Goal: Information Seeking & Learning: Check status

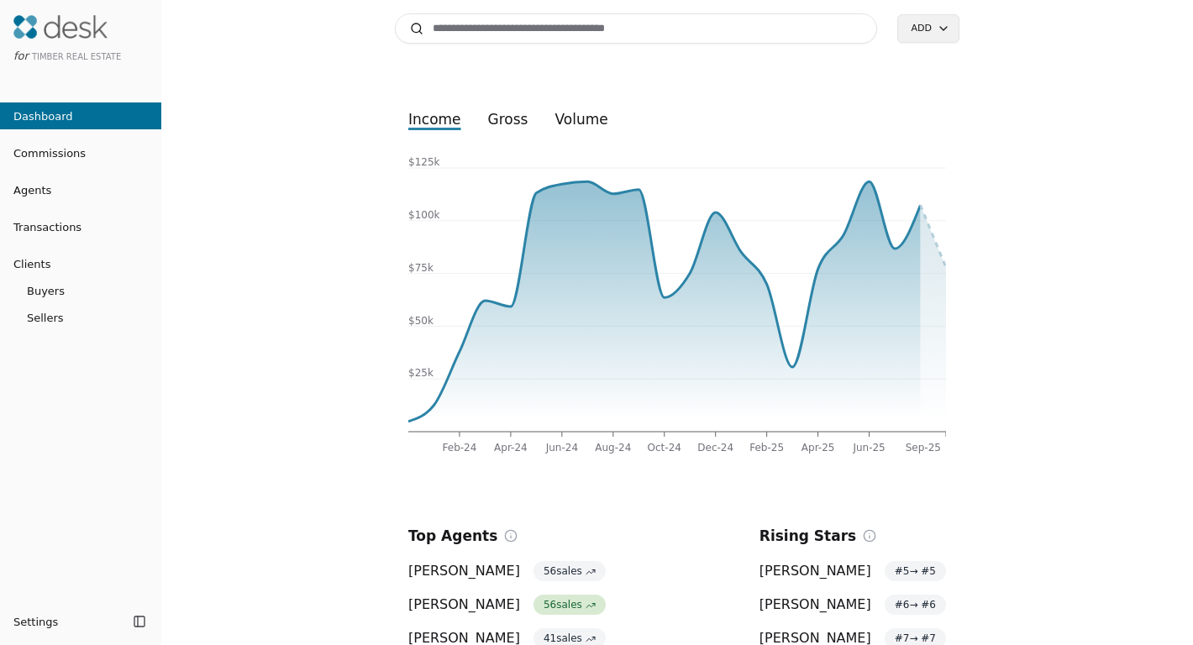
click at [26, 233] on span "Transactions" at bounding box center [40, 227] width 81 height 18
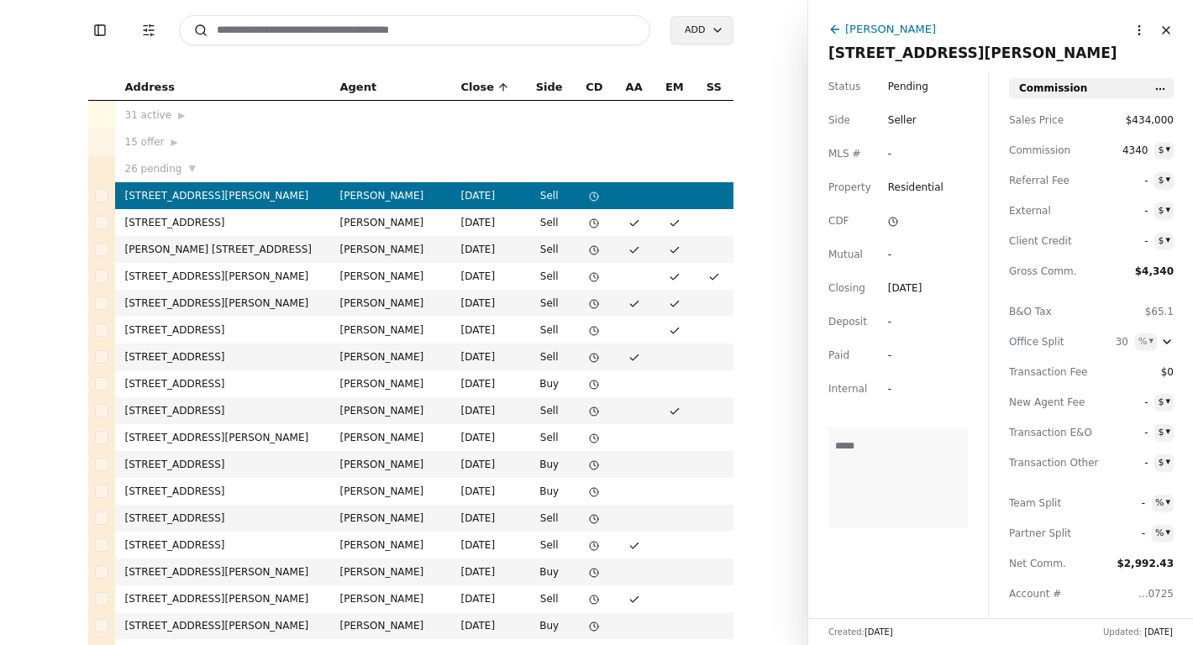
click at [171, 145] on div "15 offer ▶" at bounding box center [222, 142] width 195 height 17
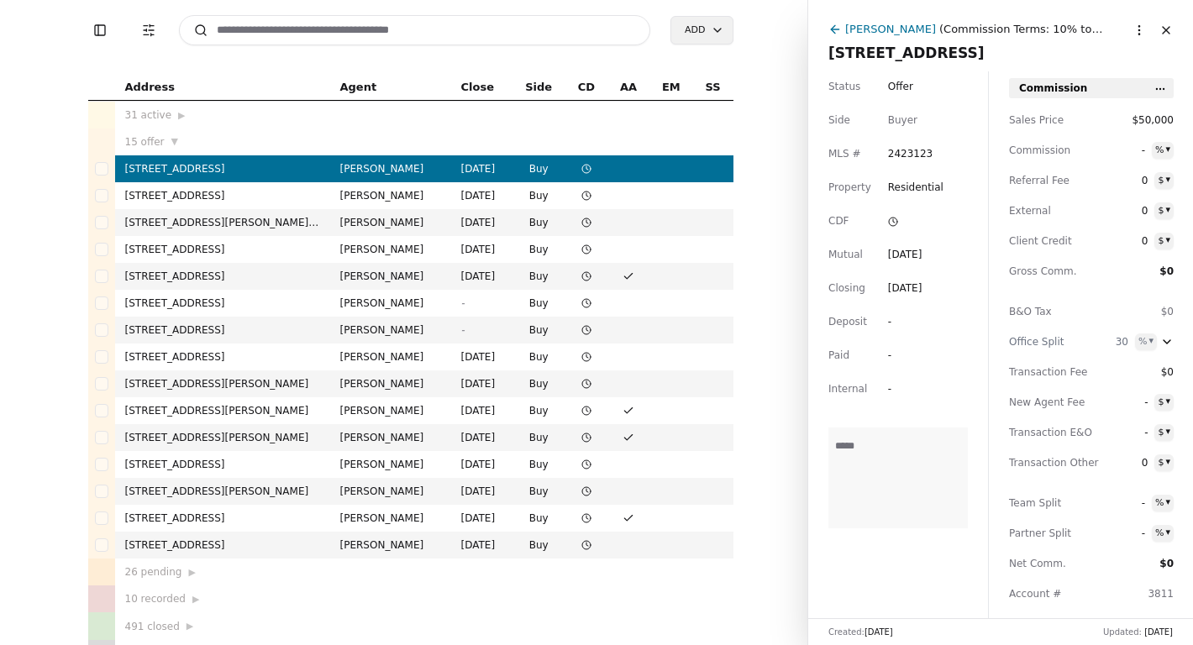
click at [158, 113] on div "31 active ▶" at bounding box center [222, 115] width 195 height 17
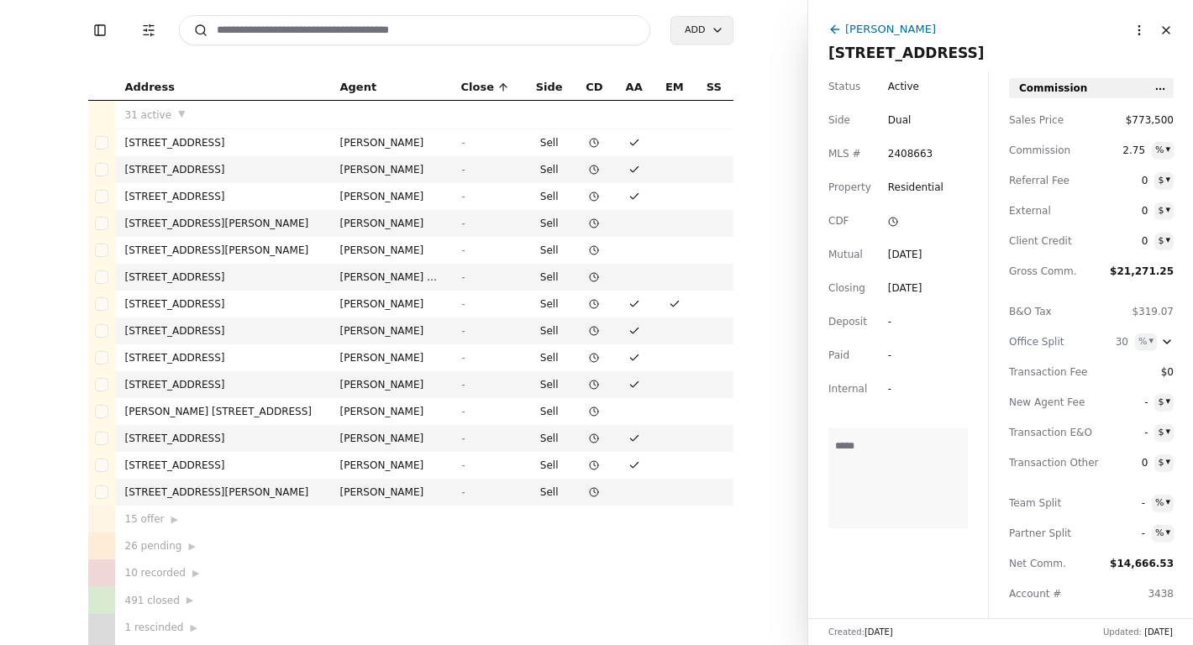
scroll to position [507, 0]
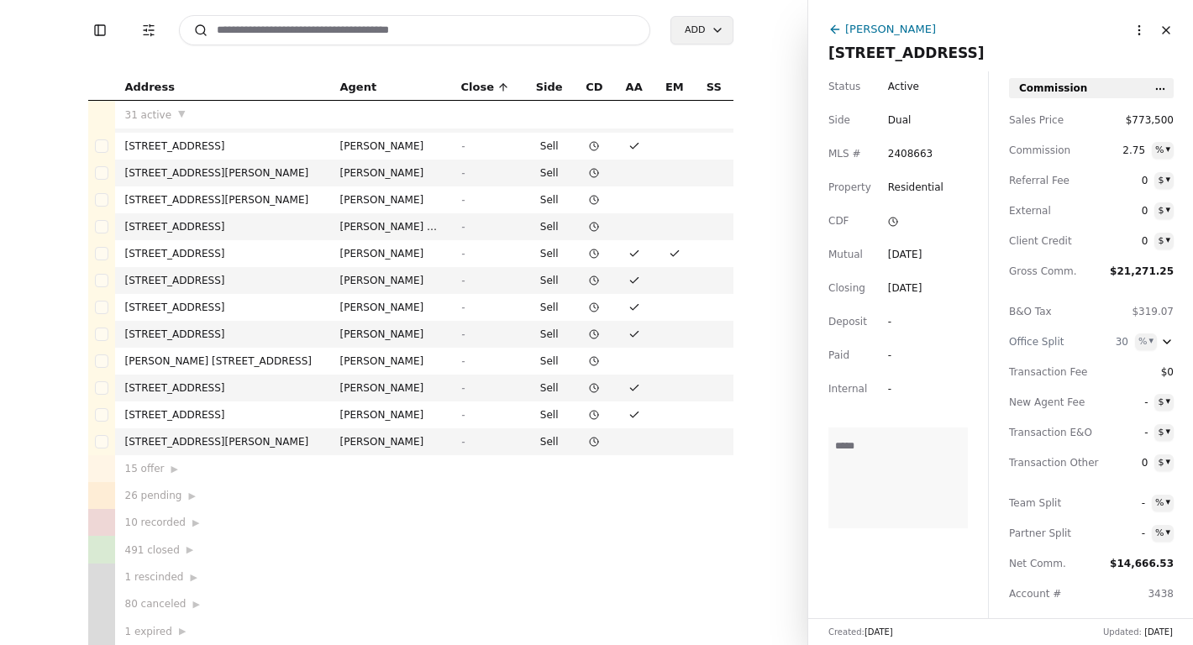
click at [153, 467] on div "15 offer ▶" at bounding box center [222, 468] width 195 height 17
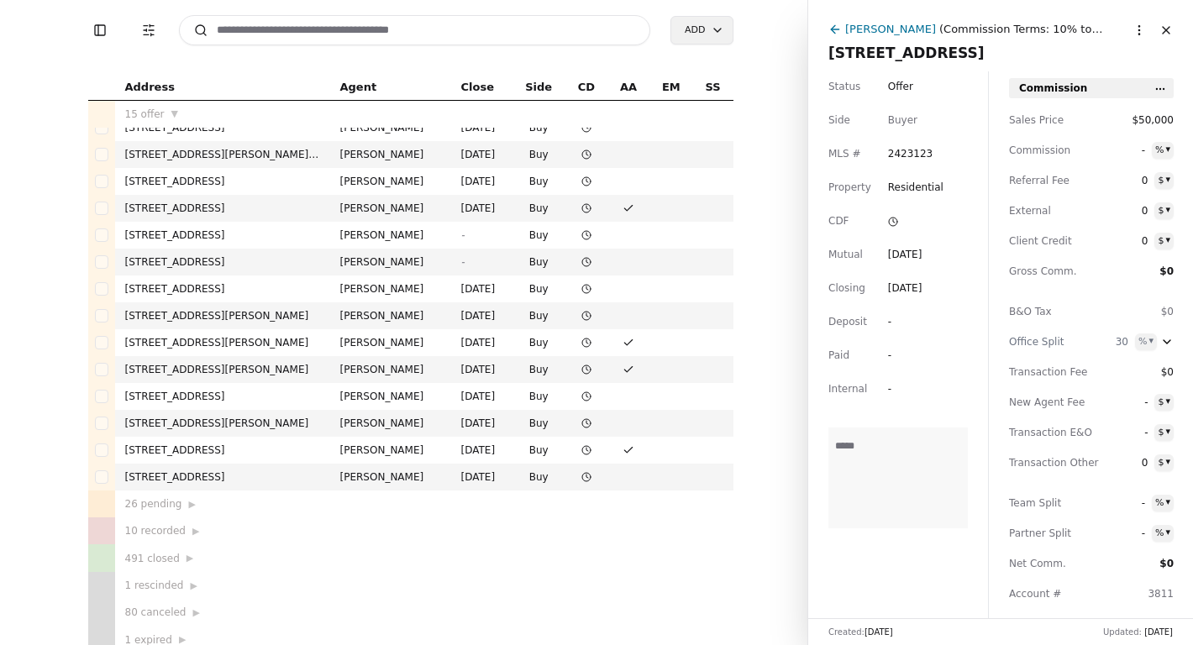
scroll to position [76, 0]
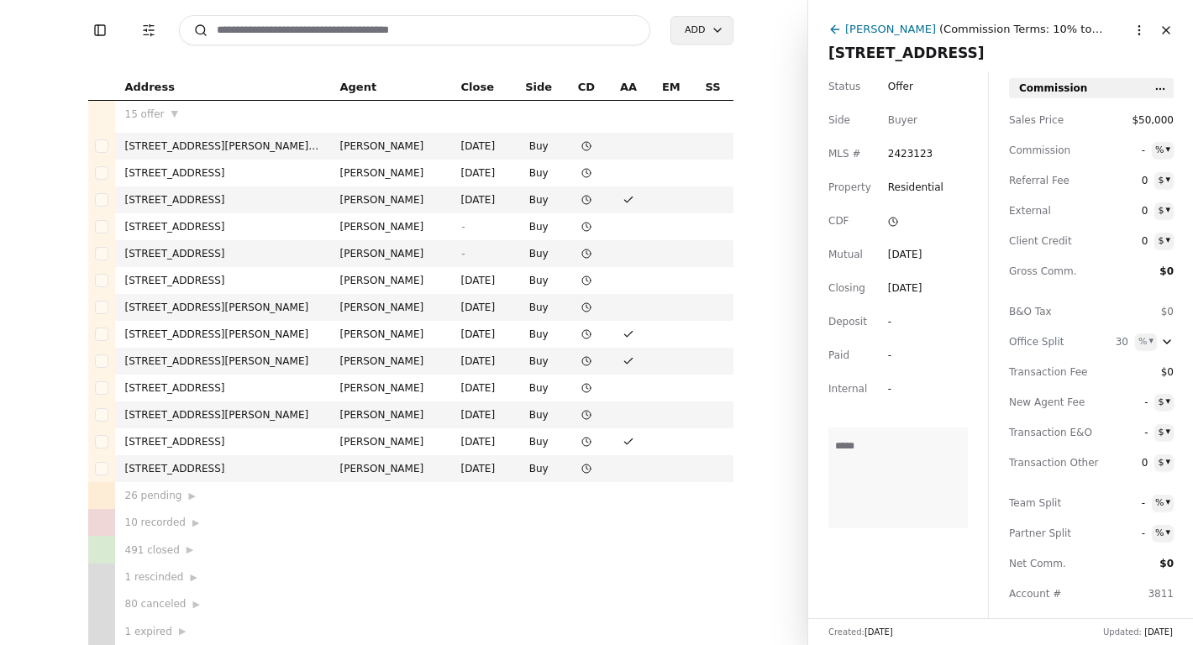
click at [151, 492] on div "26 pending ▶" at bounding box center [222, 495] width 195 height 17
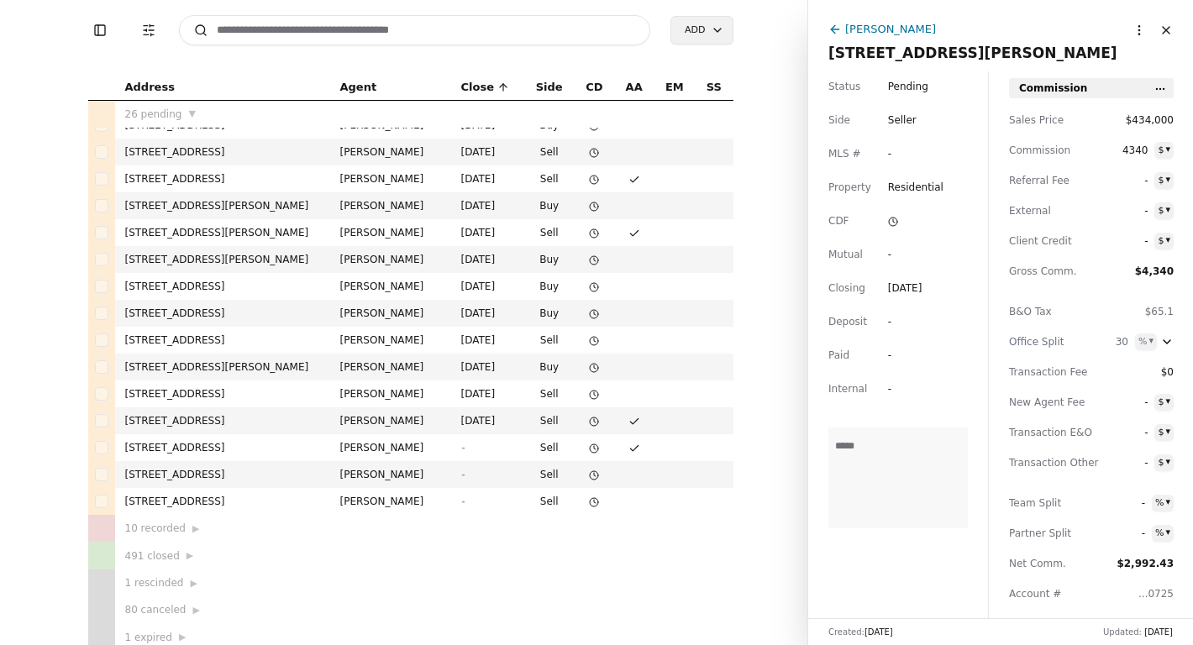
scroll to position [372, 0]
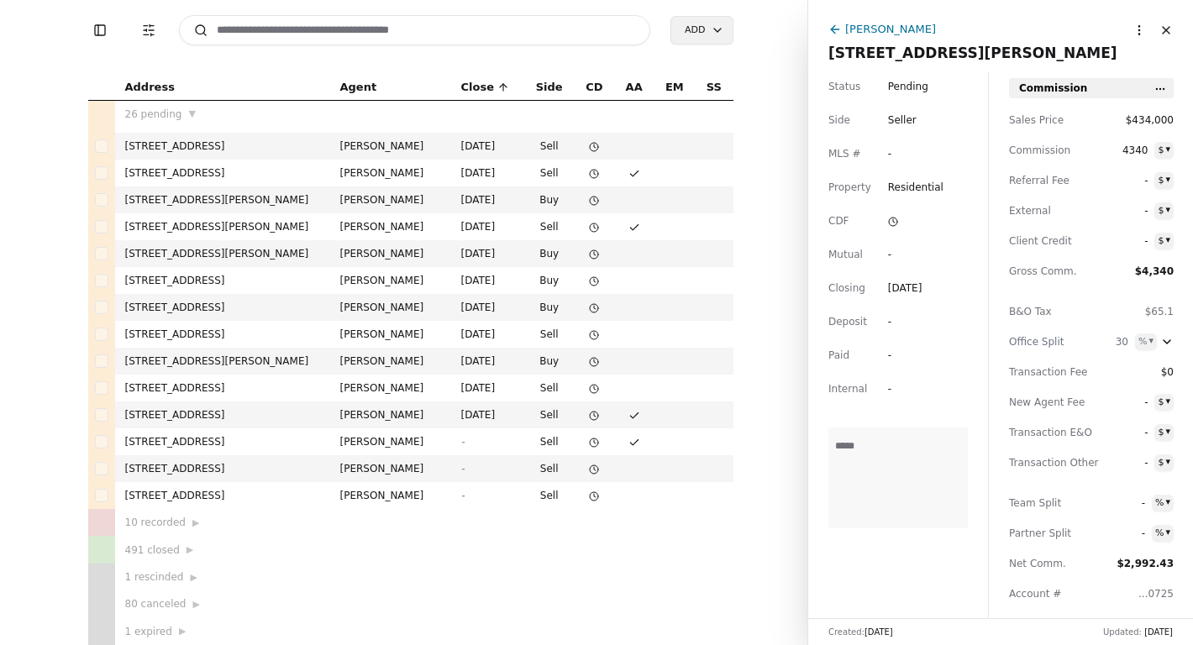
click at [160, 527] on div "10 recorded ▶" at bounding box center [222, 522] width 195 height 17
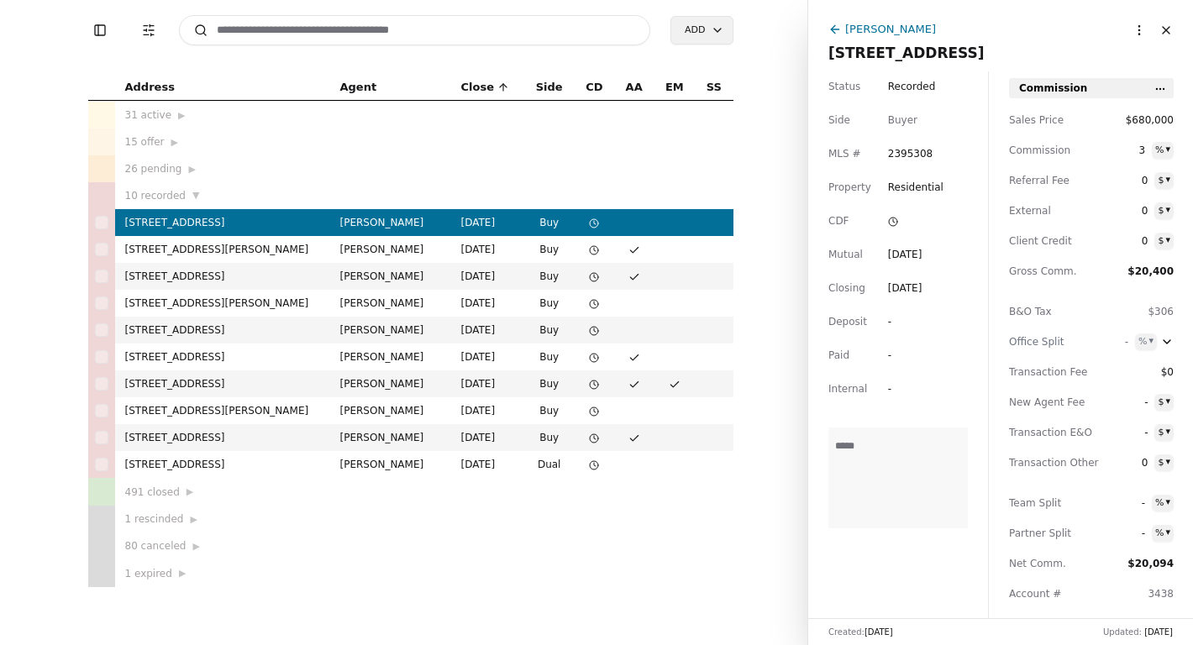
click at [153, 501] on td "491 closed ▶" at bounding box center [222, 491] width 215 height 27
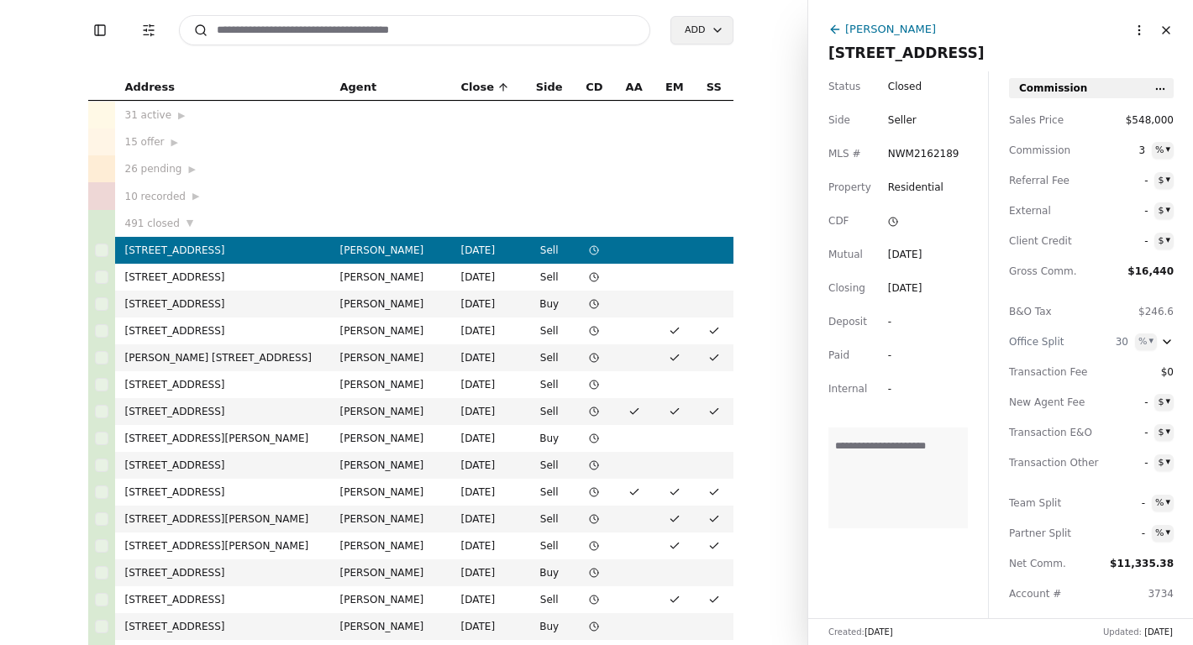
click at [134, 112] on div "31 active ▶" at bounding box center [222, 115] width 195 height 17
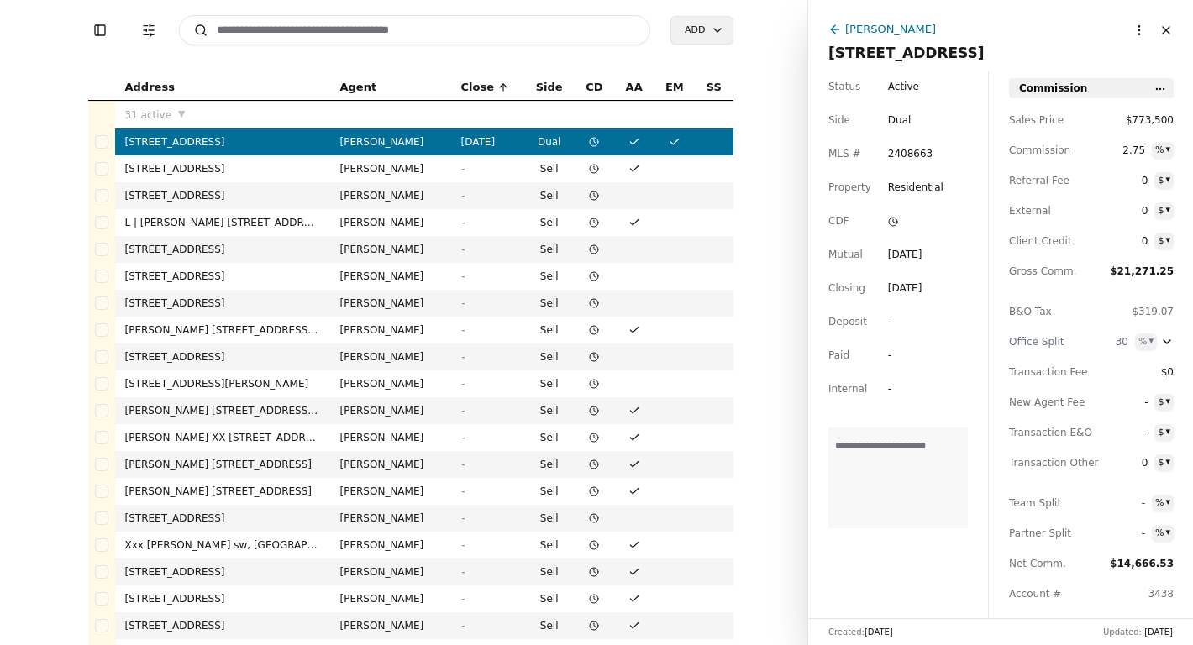
click at [376, 42] on input at bounding box center [415, 30] width 472 height 30
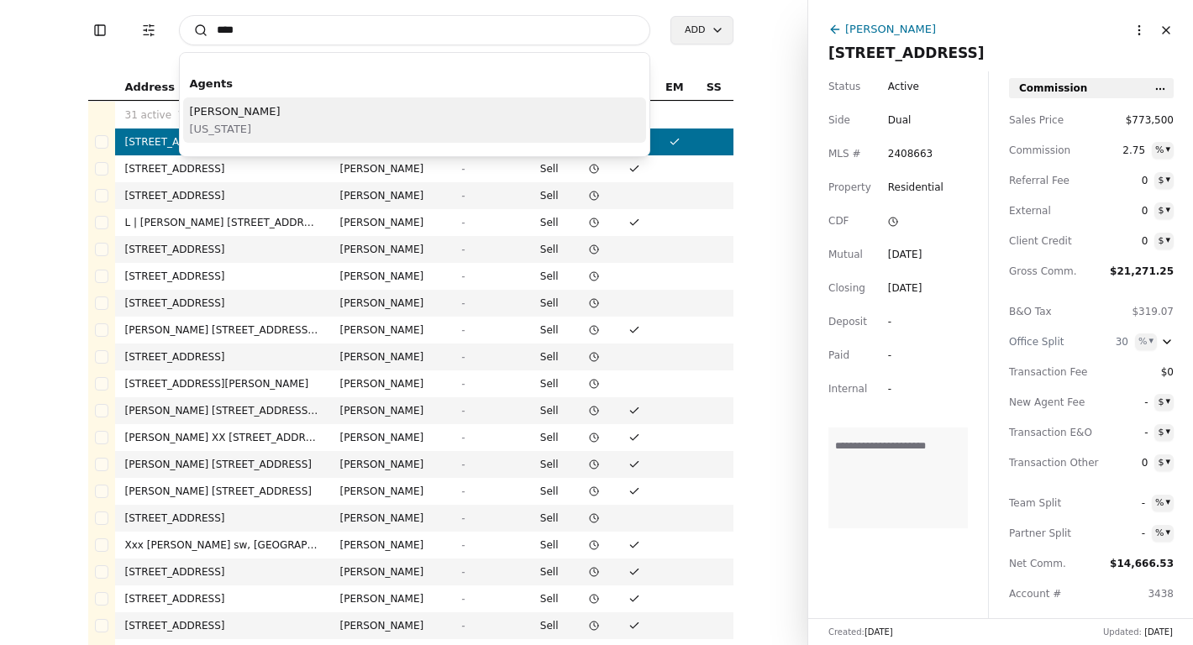
type input "****"
click at [227, 102] on div "[PERSON_NAME][US_STATE]" at bounding box center [415, 119] width 464 height 45
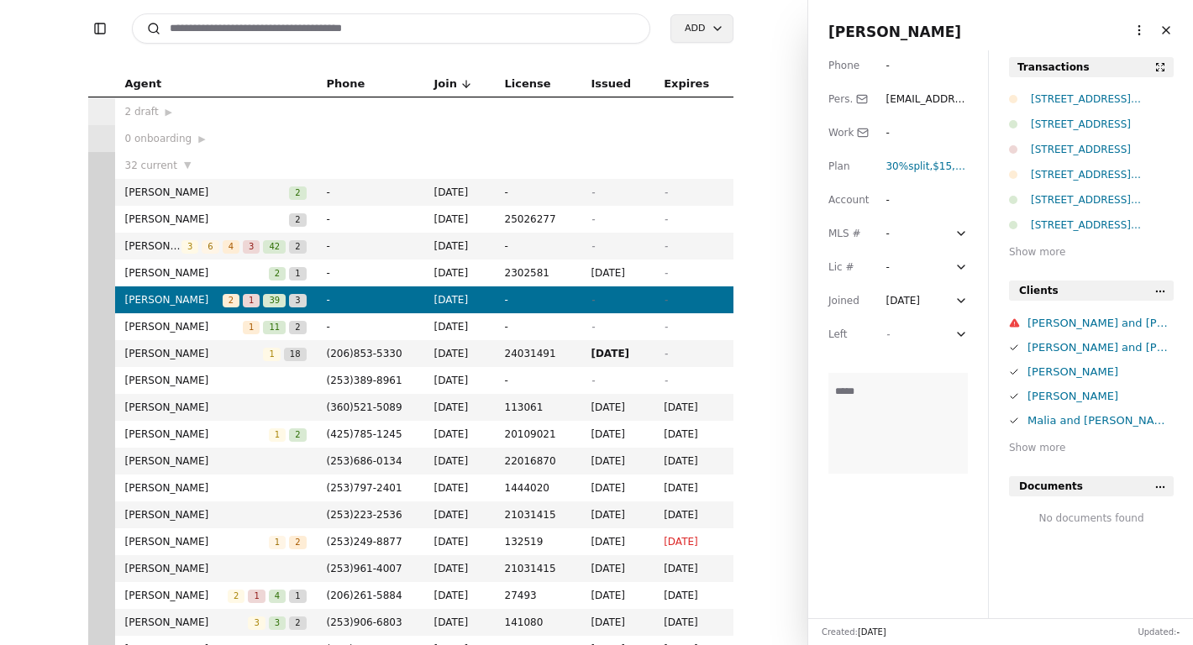
click at [1161, 70] on button at bounding box center [1160, 67] width 20 height 20
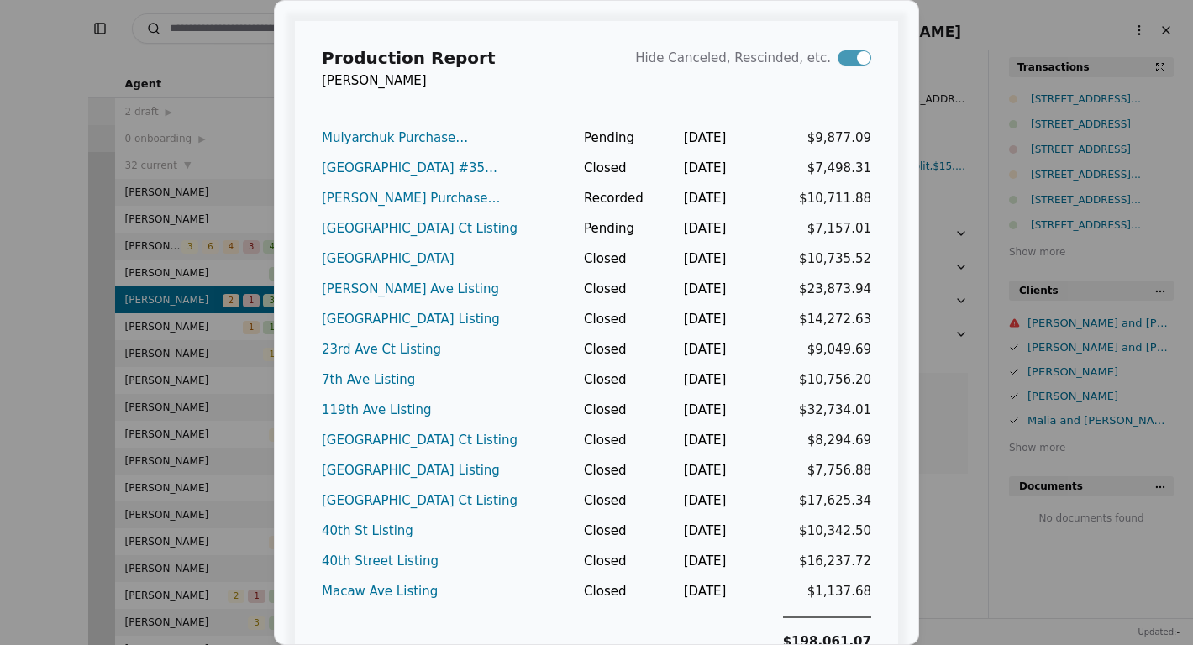
click at [31, 41] on div "Production Report [PERSON_NAME] Hide Canceled, Rescinded, etc. Mulyarchuk Purch…" at bounding box center [596, 322] width 1193 height 645
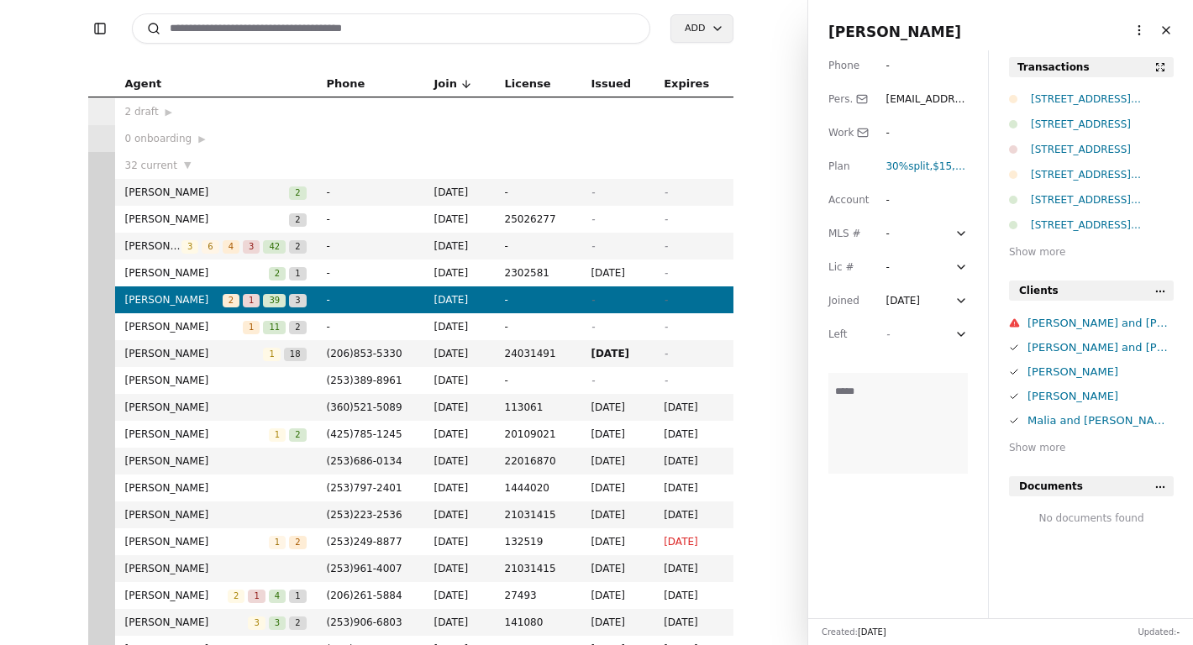
click at [1073, 395] on div "[PERSON_NAME]" at bounding box center [1101, 396] width 146 height 18
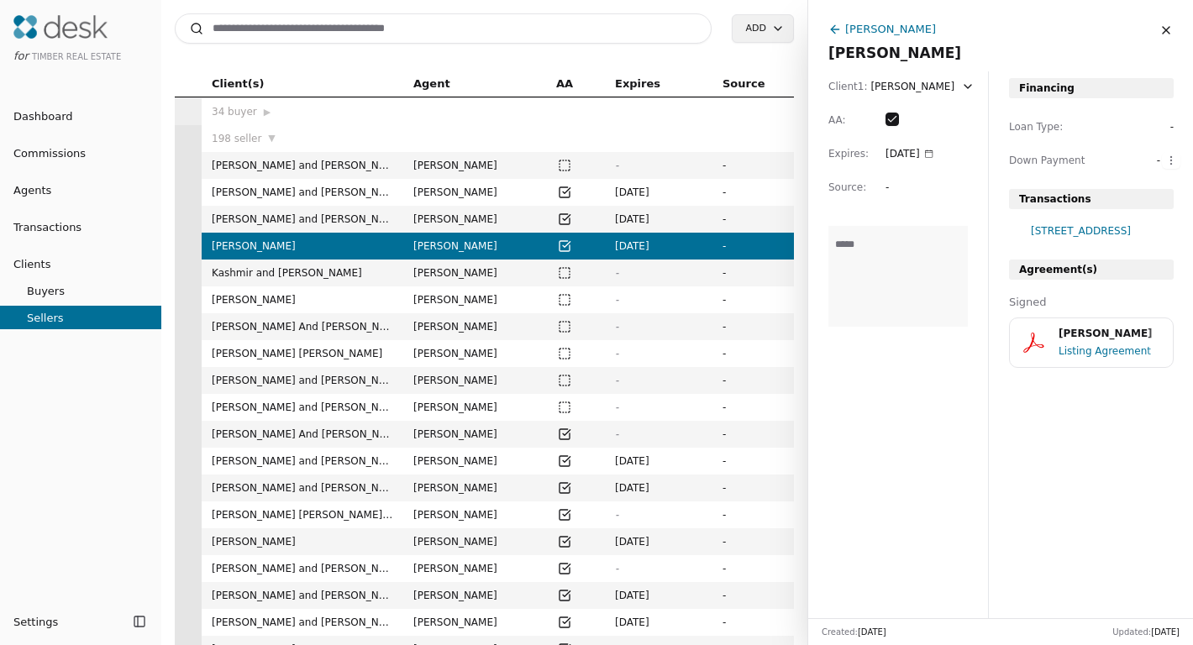
click at [1096, 328] on div "[PERSON_NAME]" at bounding box center [1111, 334] width 104 height 16
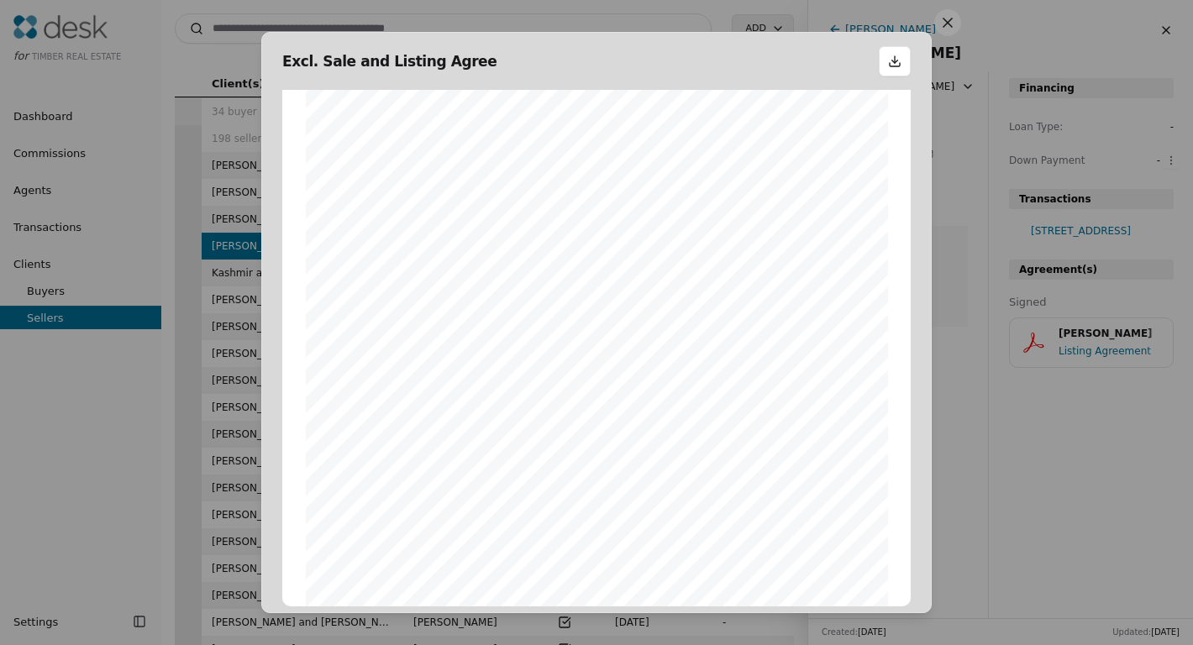
scroll to position [5586, 0]
click at [947, 25] on button at bounding box center [947, 22] width 27 height 27
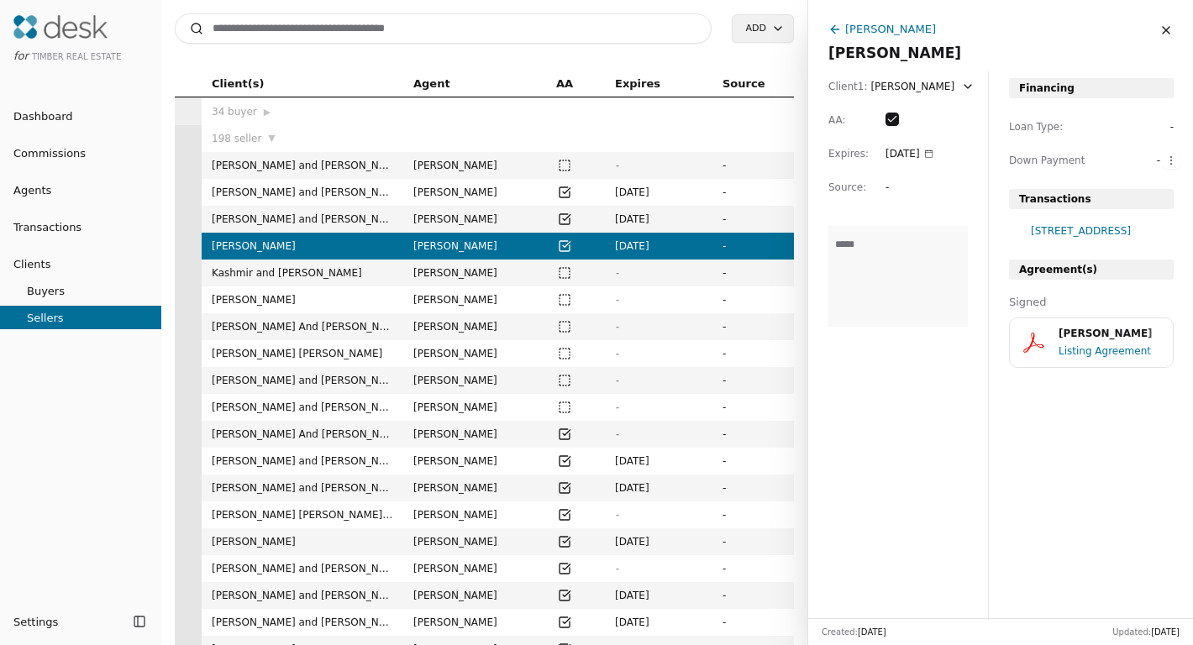
click at [1076, 233] on div "[STREET_ADDRESS]" at bounding box center [1102, 231] width 143 height 17
click at [71, 233] on span "Transactions" at bounding box center [40, 227] width 81 height 18
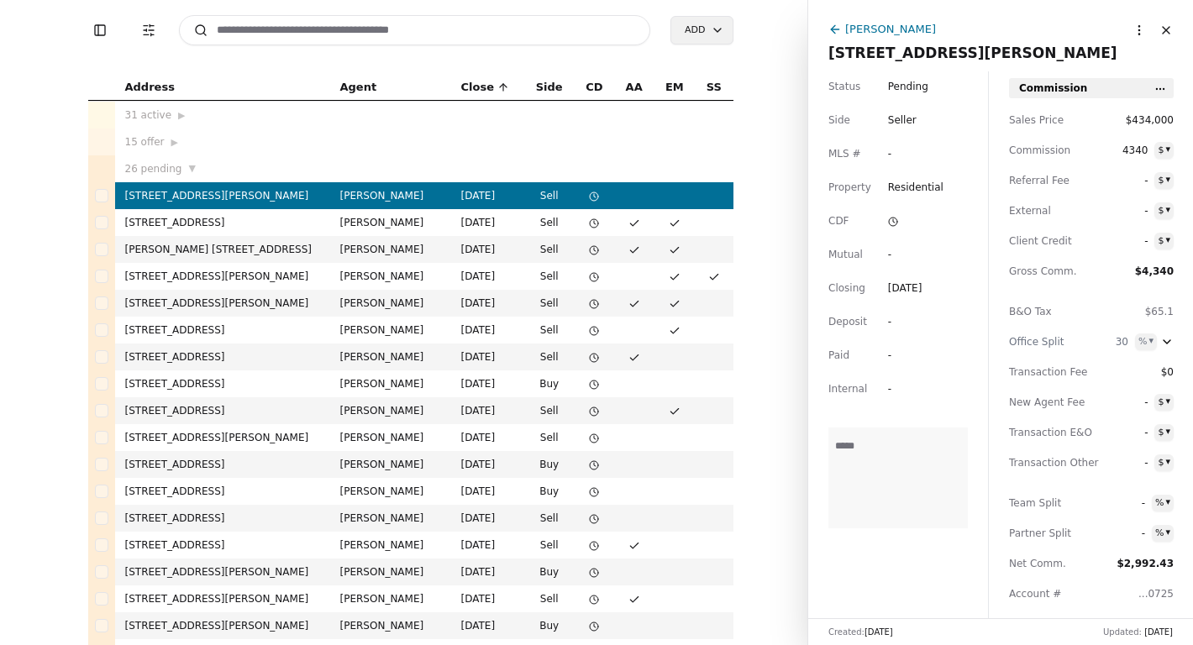
click at [329, 29] on input at bounding box center [415, 30] width 472 height 30
type input "****"
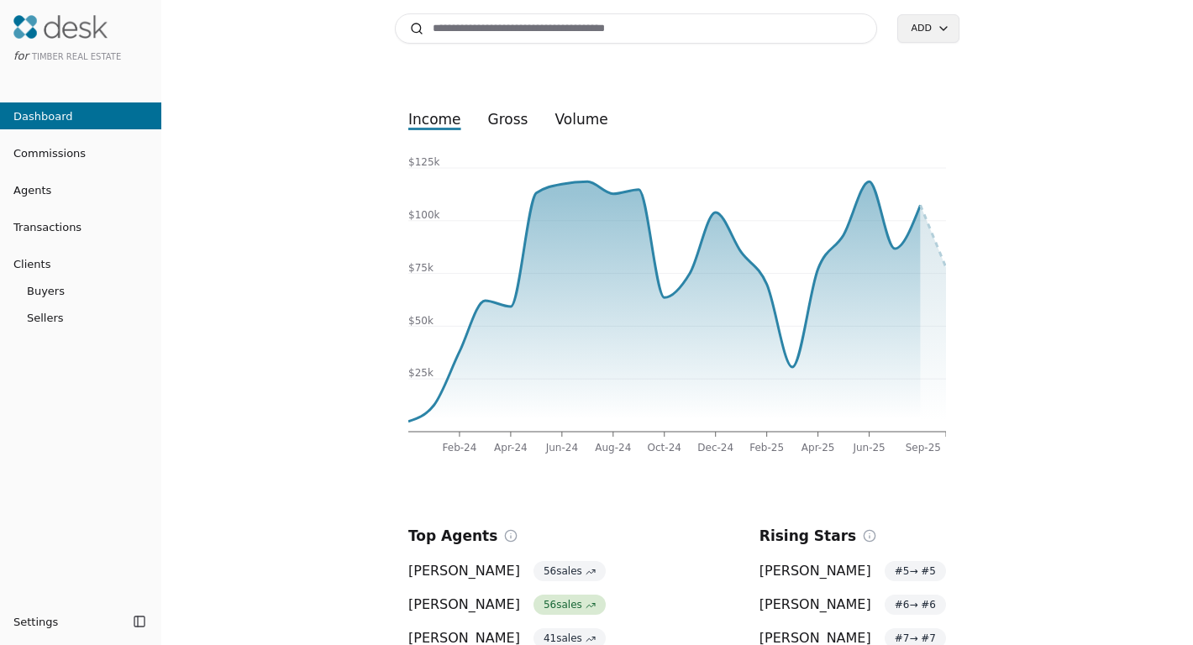
click at [605, 34] on input at bounding box center [636, 28] width 482 height 30
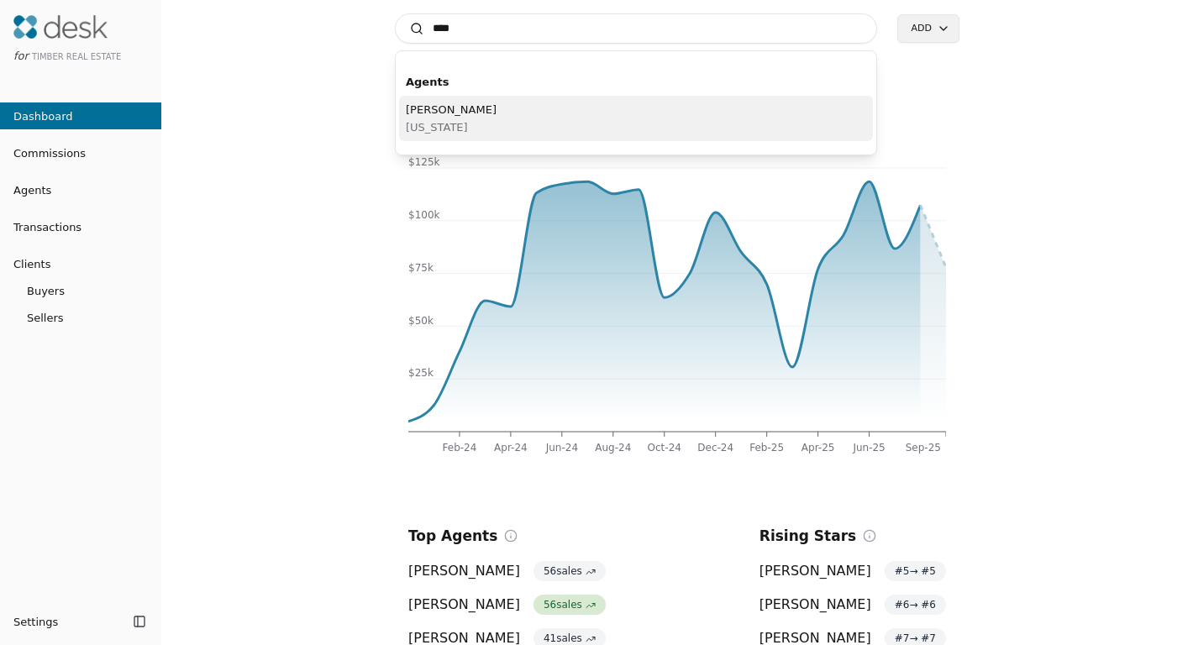
type input "****"
click at [431, 109] on span "[PERSON_NAME]" at bounding box center [451, 110] width 91 height 18
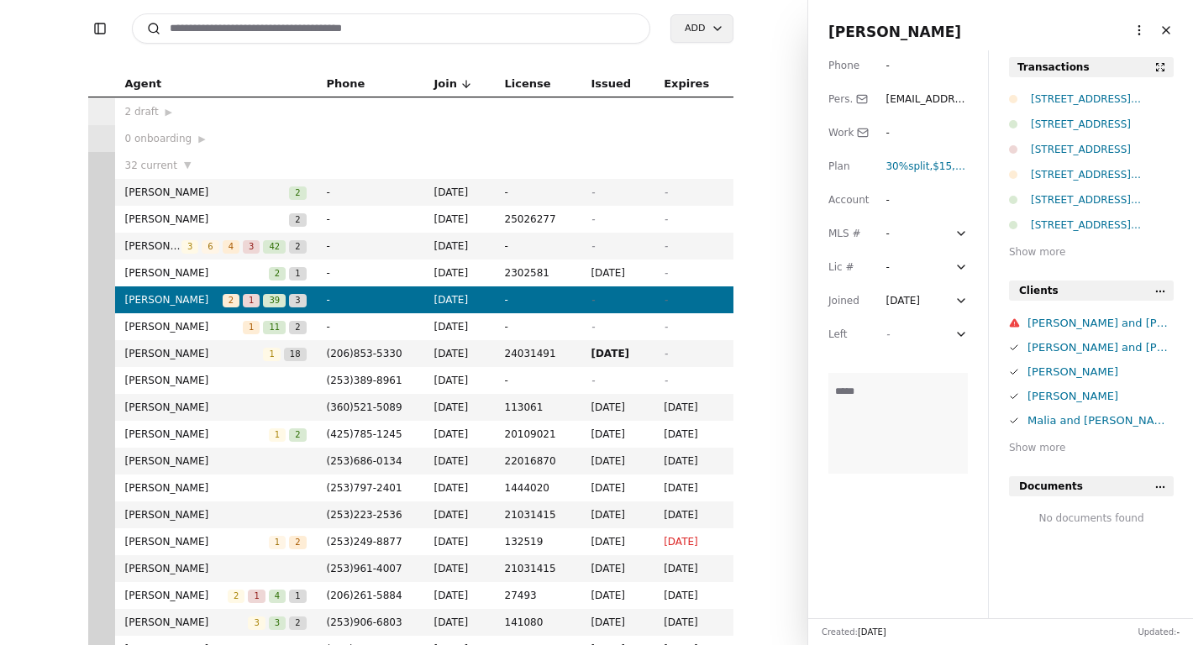
click at [1080, 393] on div "[PERSON_NAME]" at bounding box center [1101, 396] width 146 height 18
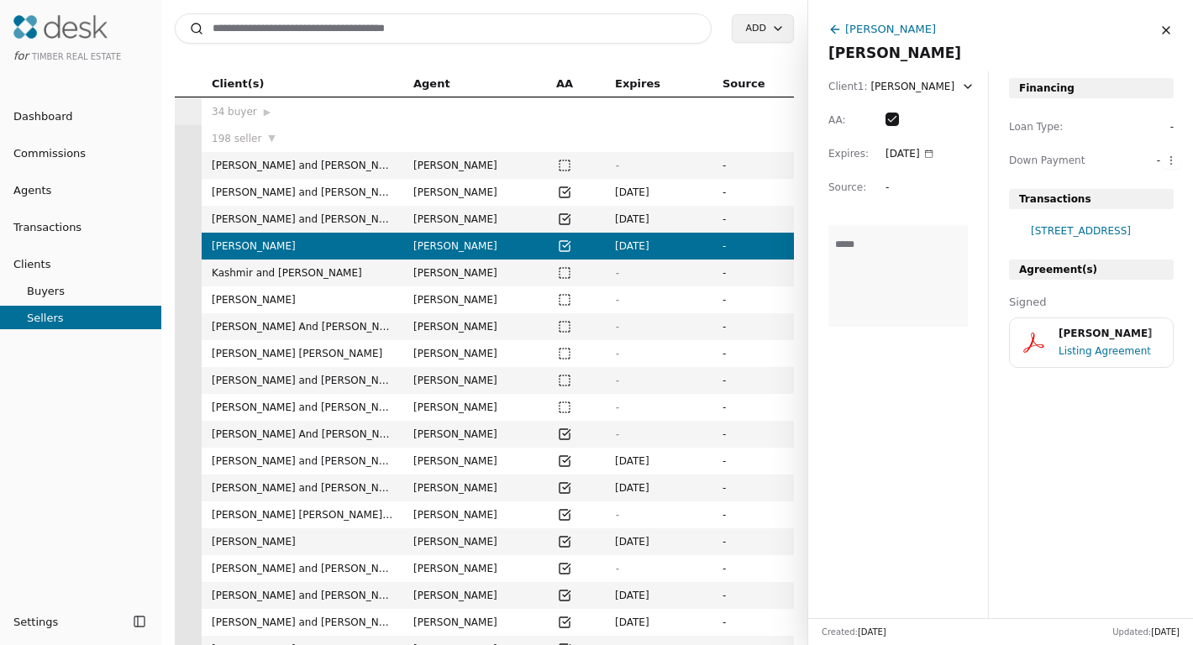
click at [1099, 235] on div "[STREET_ADDRESS]" at bounding box center [1102, 231] width 143 height 17
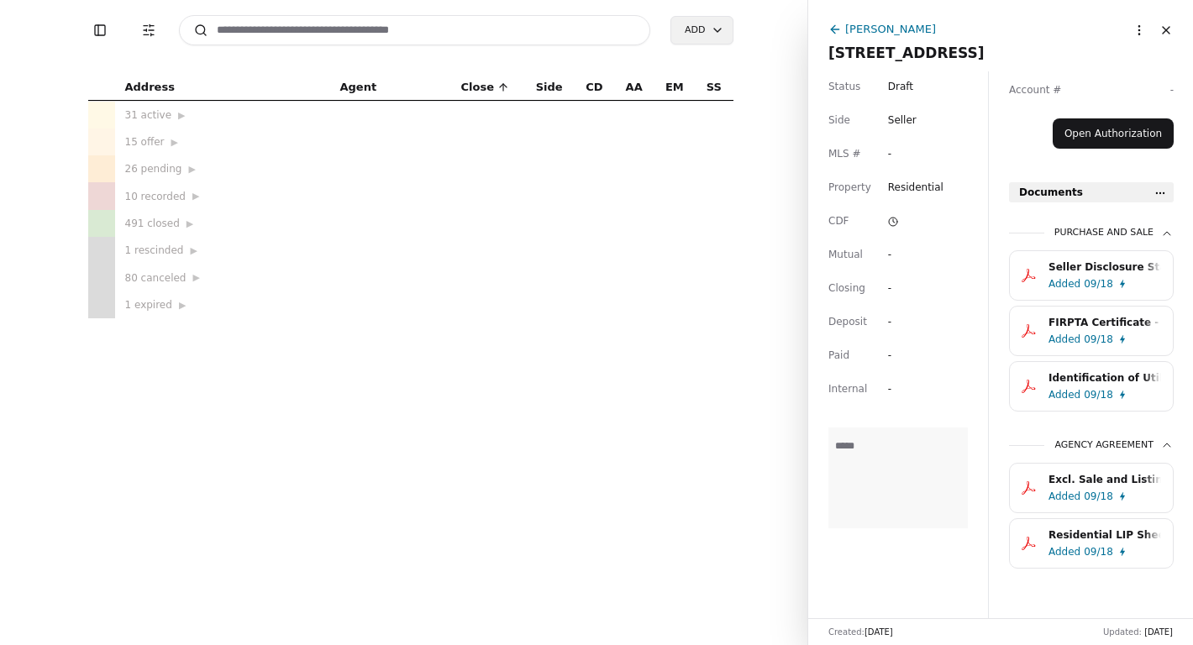
scroll to position [516, 0]
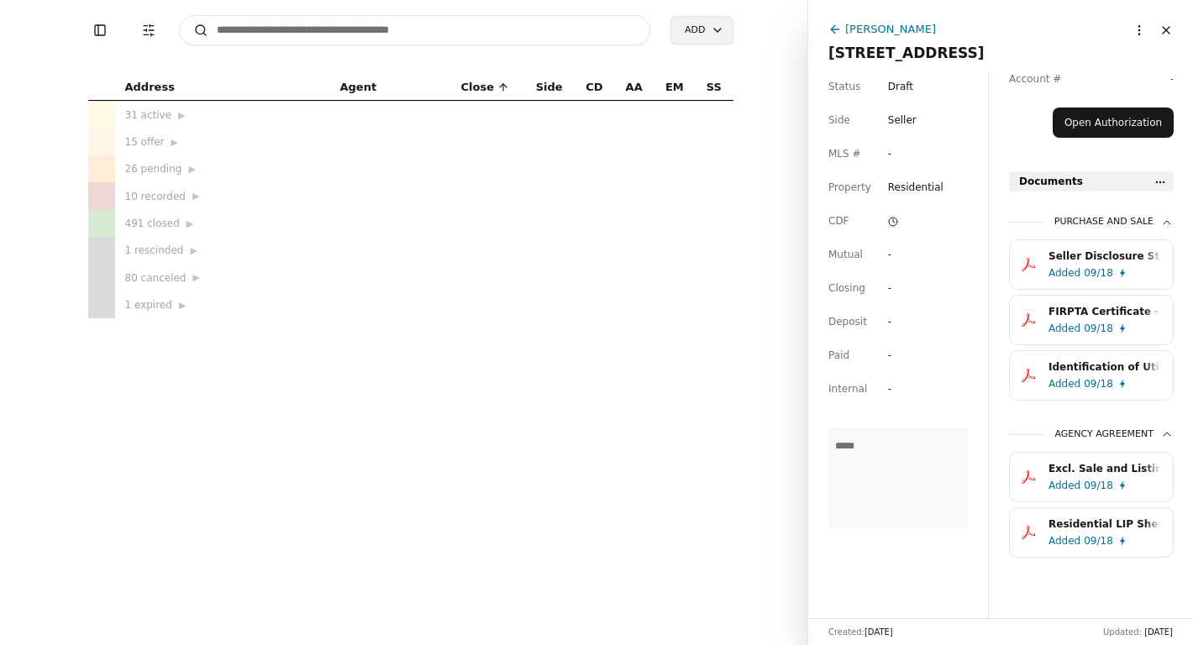
click at [1090, 261] on div "Seller Disclosure Statement-Improved Property - [STREET_ADDRESS]pdf" at bounding box center [1105, 256] width 113 height 17
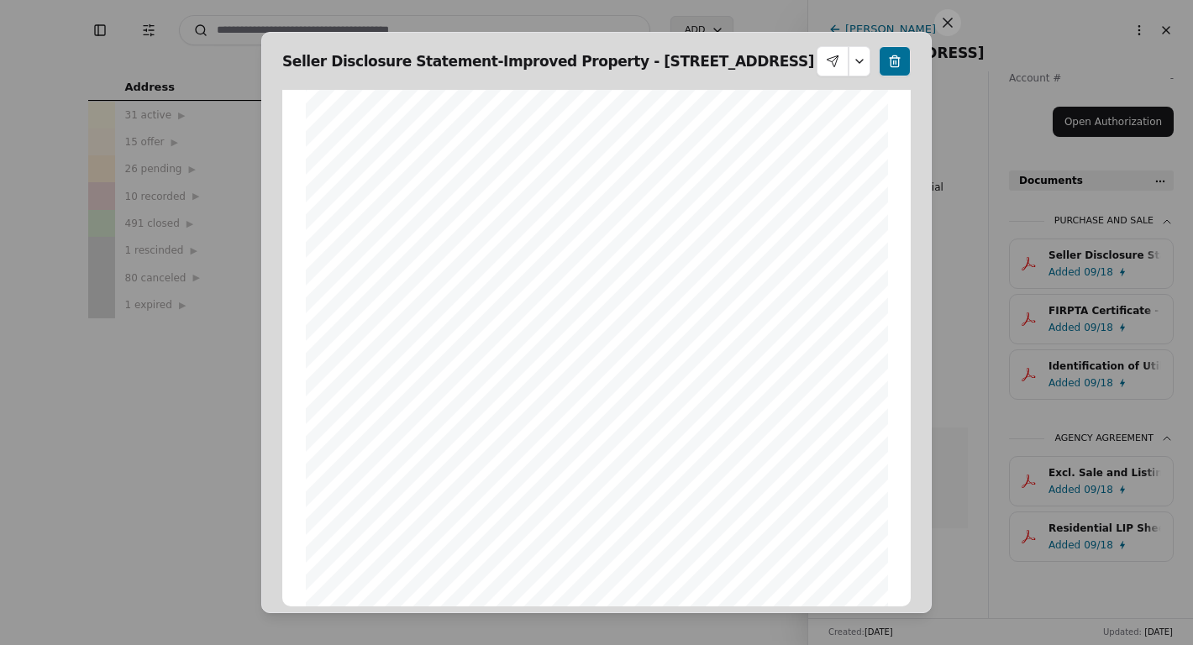
scroll to position [52, 0]
click at [854, 75] on button at bounding box center [860, 61] width 22 height 30
click at [940, 32] on button at bounding box center [947, 22] width 27 height 27
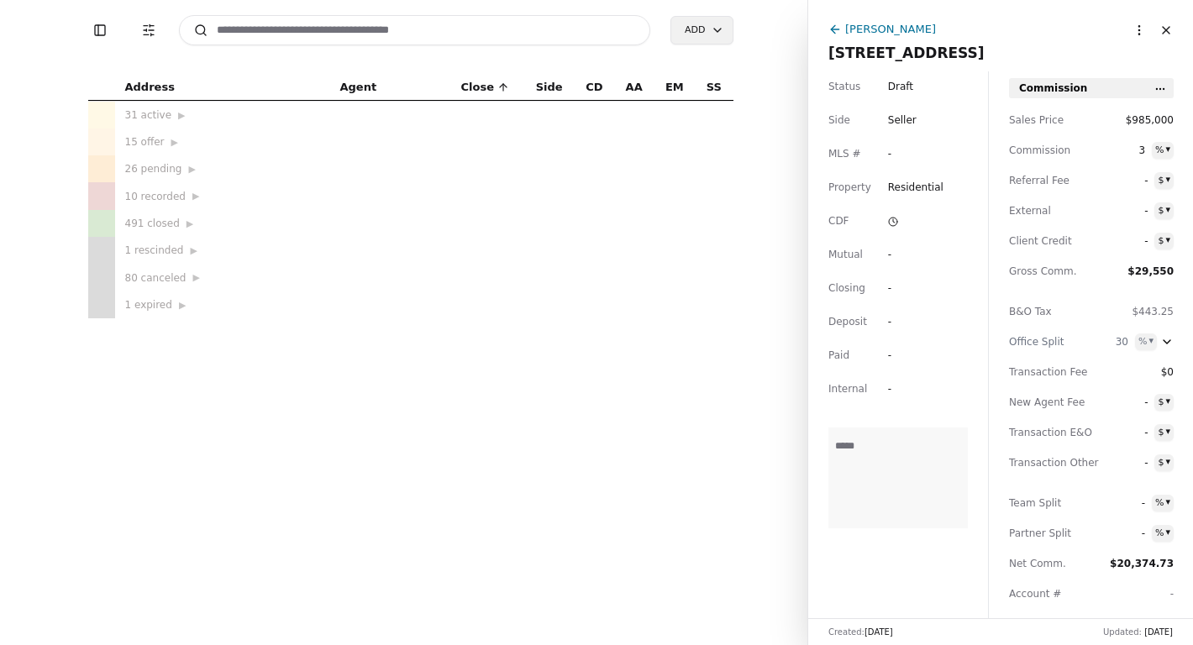
click at [867, 497] on textarea at bounding box center [897, 478] width 139 height 101
click at [962, 586] on div "**********" at bounding box center [898, 344] width 180 height 547
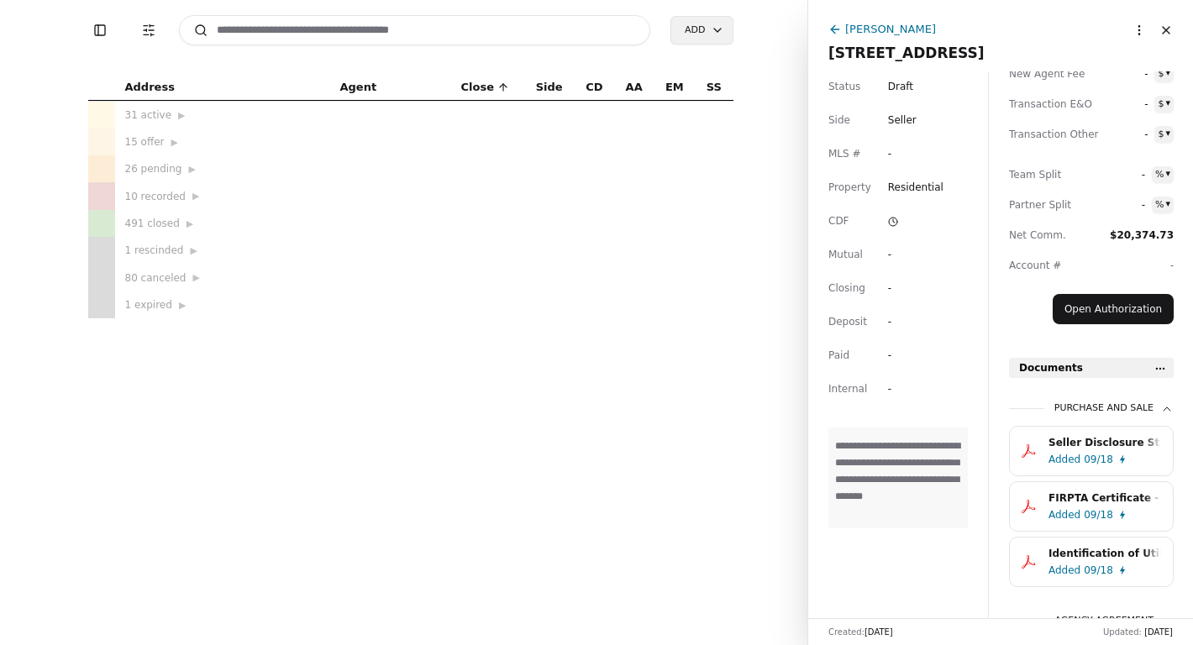
scroll to position [339, 0]
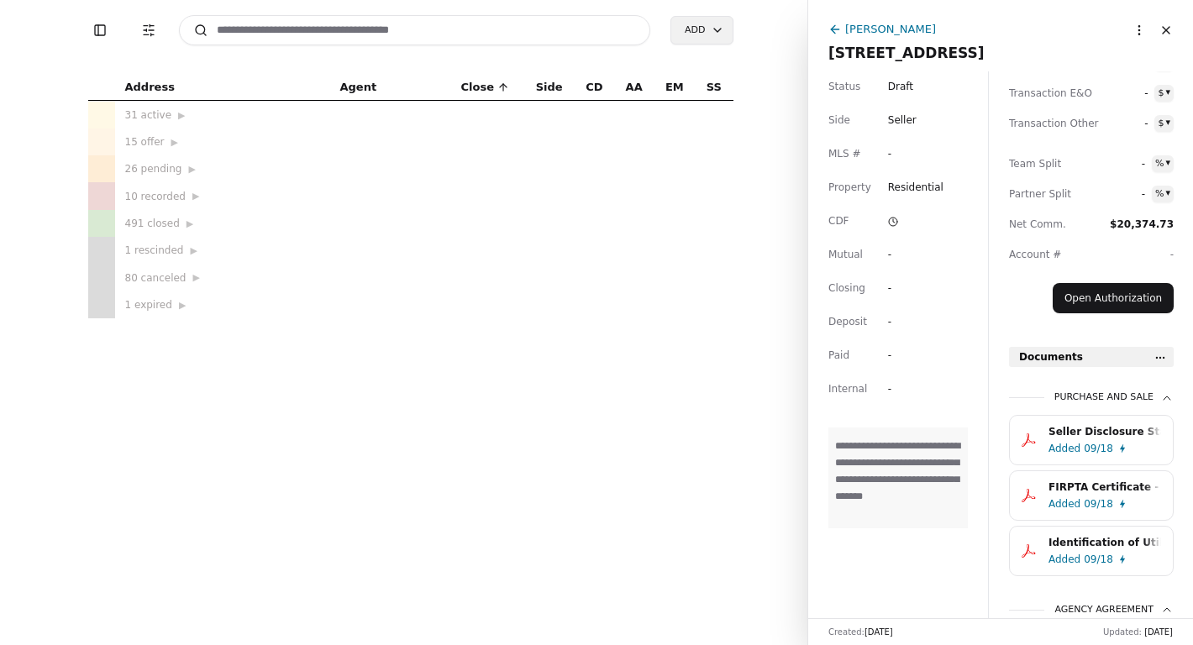
click at [1137, 293] on button "Open Authorization" at bounding box center [1113, 298] width 121 height 30
click at [899, 499] on textarea "**********" at bounding box center [897, 478] width 139 height 101
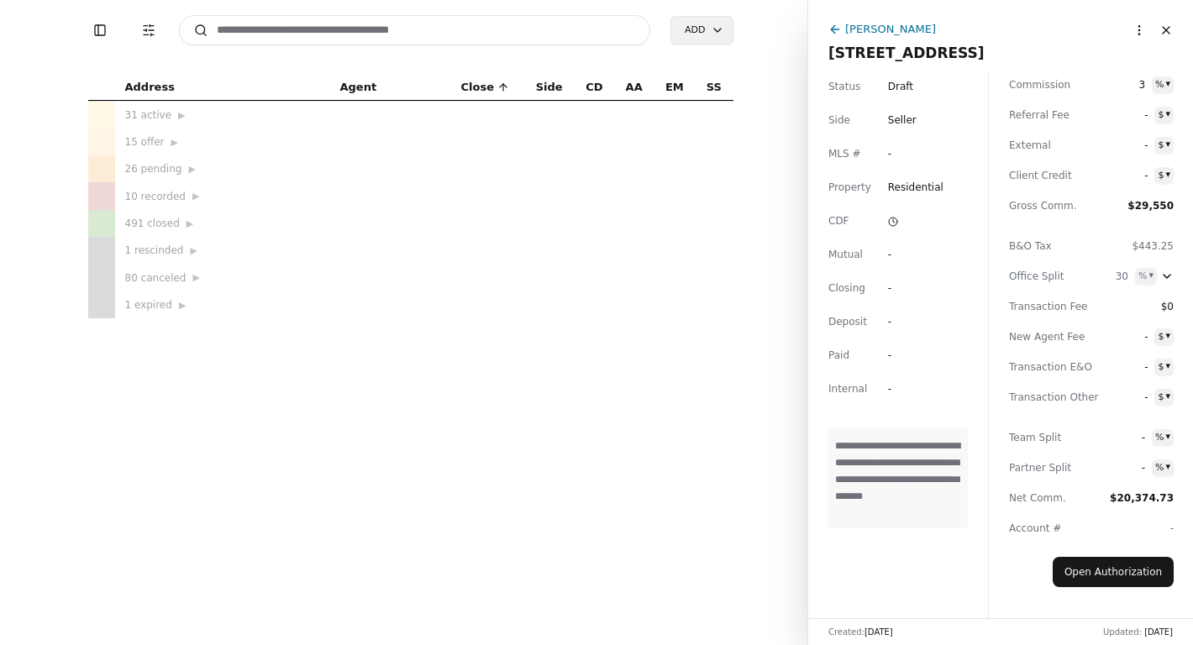
scroll to position [0, 0]
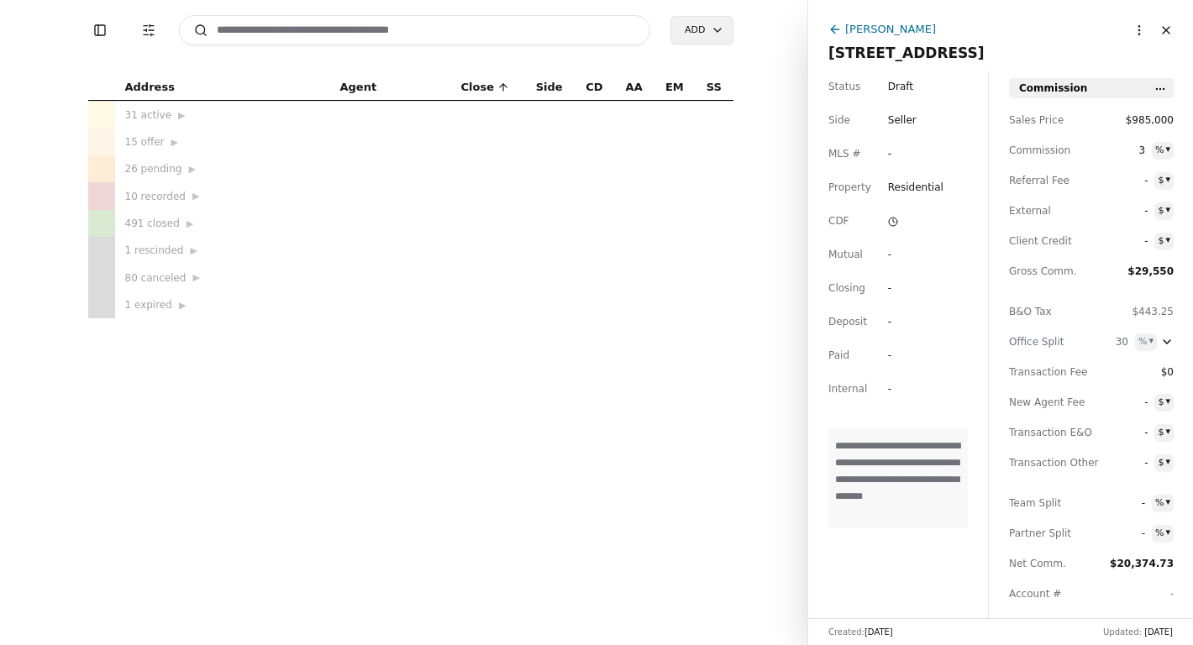
click at [897, 516] on textarea "**********" at bounding box center [897, 478] width 139 height 101
type textarea "**********"
click at [920, 365] on div "**********" at bounding box center [898, 344] width 180 height 547
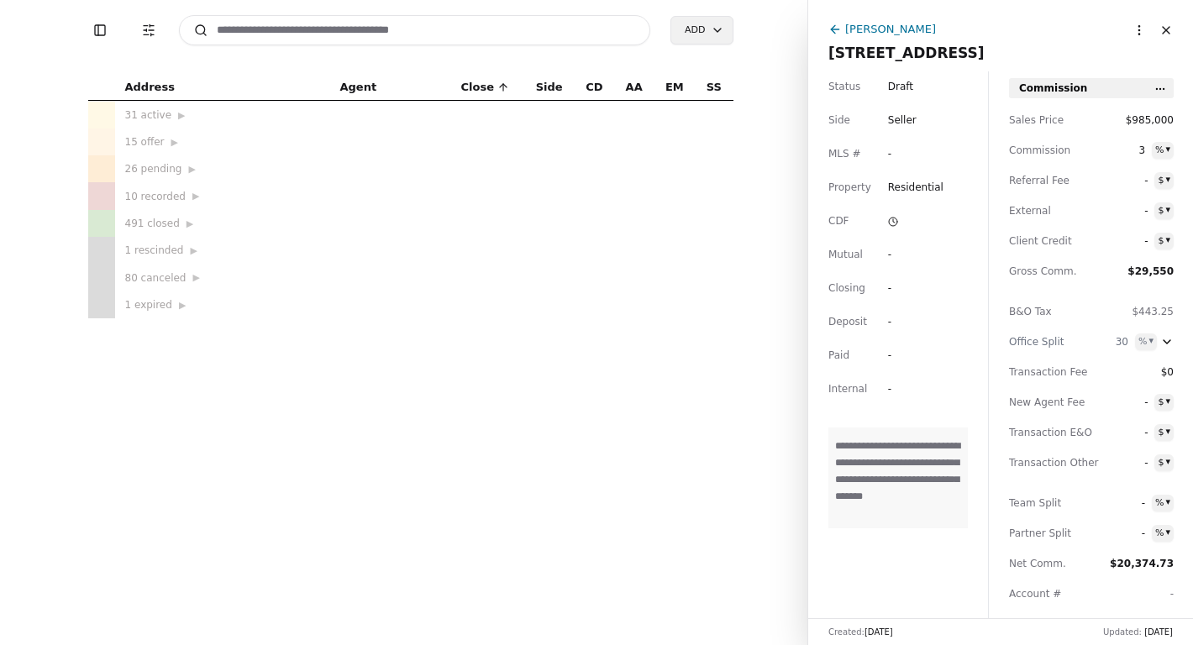
click at [1122, 34] on html "**********" at bounding box center [596, 322] width 1193 height 645
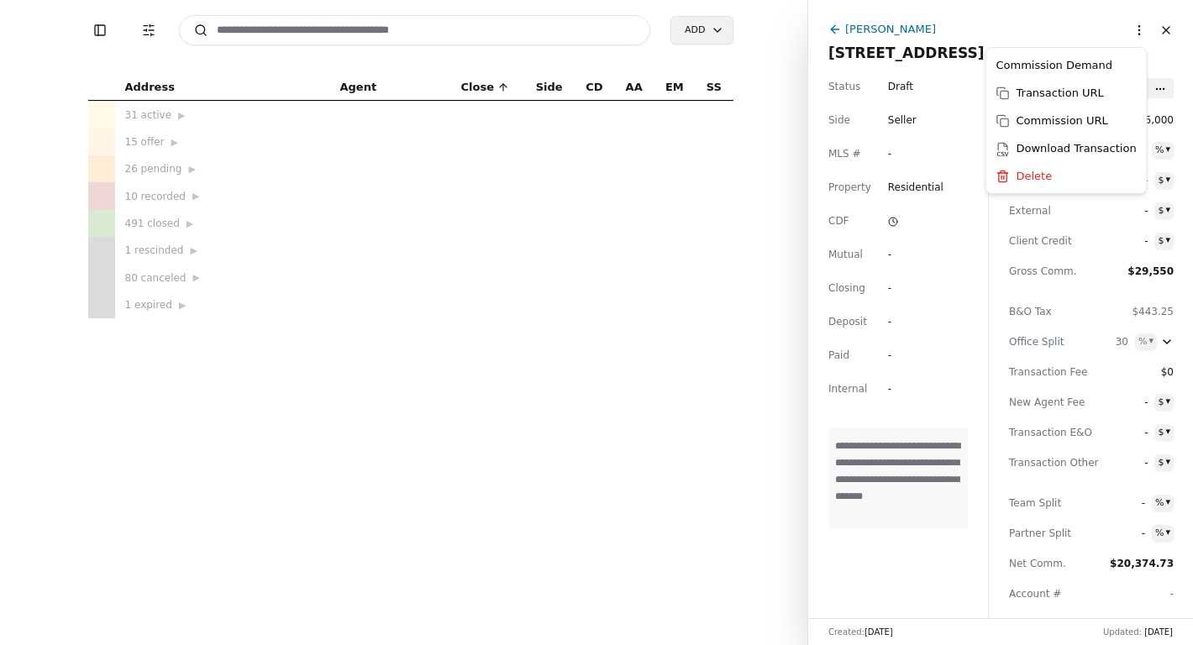
click at [899, 505] on html "**********" at bounding box center [596, 322] width 1193 height 645
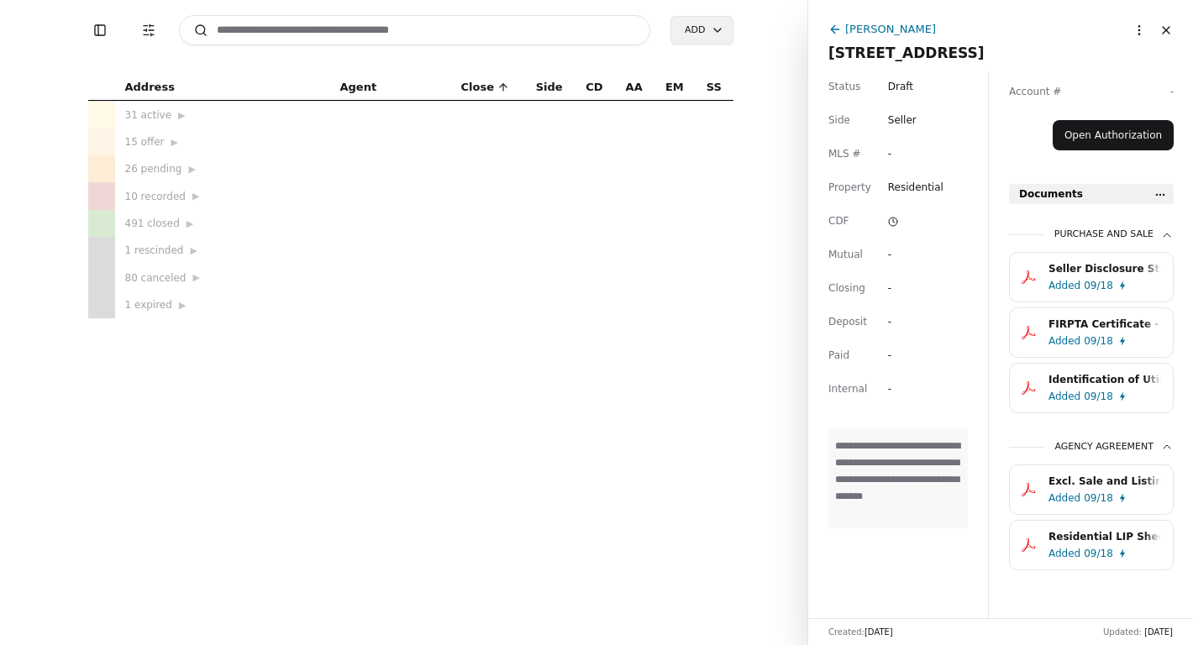
scroll to position [516, 0]
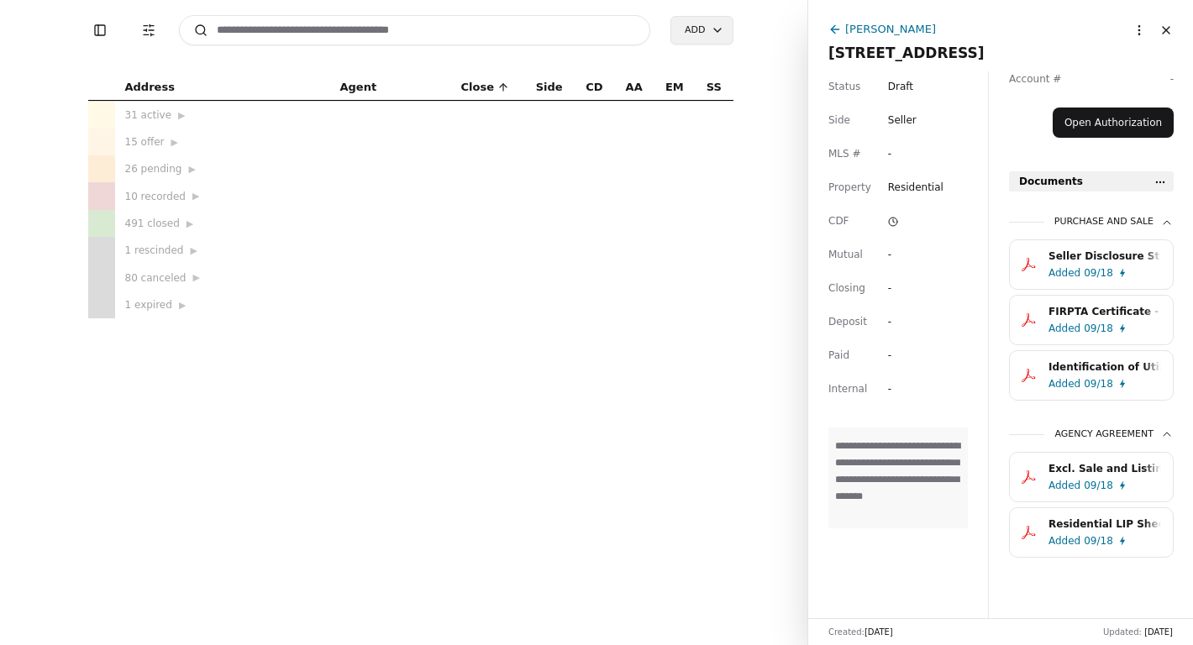
click at [1122, 124] on button "Open Authorization" at bounding box center [1113, 123] width 121 height 30
drag, startPoint x: 870, startPoint y: 509, endPoint x: 827, endPoint y: 416, distance: 103.0
click at [827, 416] on div "**********" at bounding box center [898, 344] width 180 height 547
paste textarea "**********"
type textarea "*"
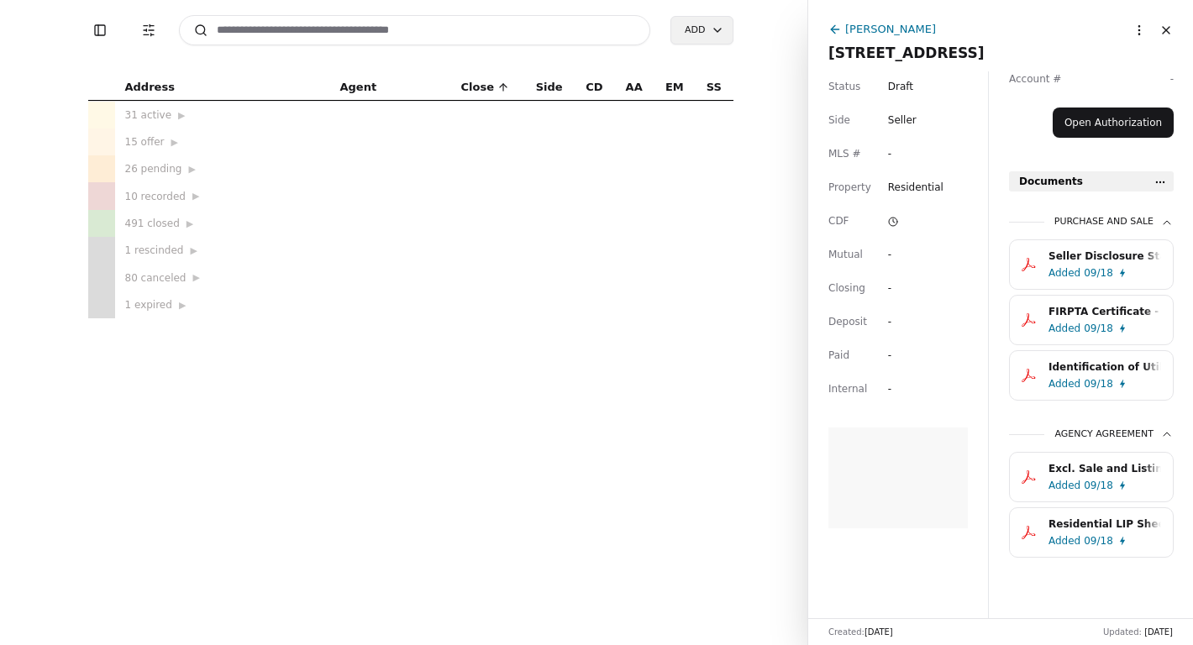
click at [920, 561] on div "Status Draft Side Seller MLS # - Property Residential CDF Mutual - Closing - De…" at bounding box center [898, 344] width 180 height 547
click at [892, 449] on textarea at bounding box center [897, 478] width 139 height 101
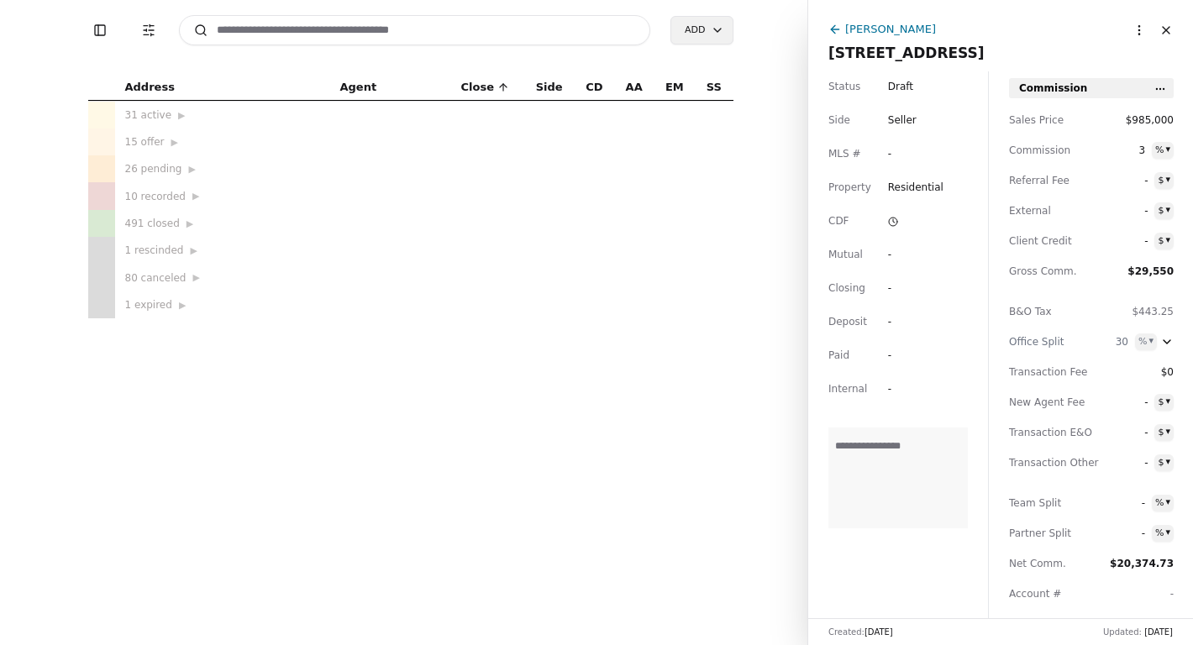
type textarea "****"
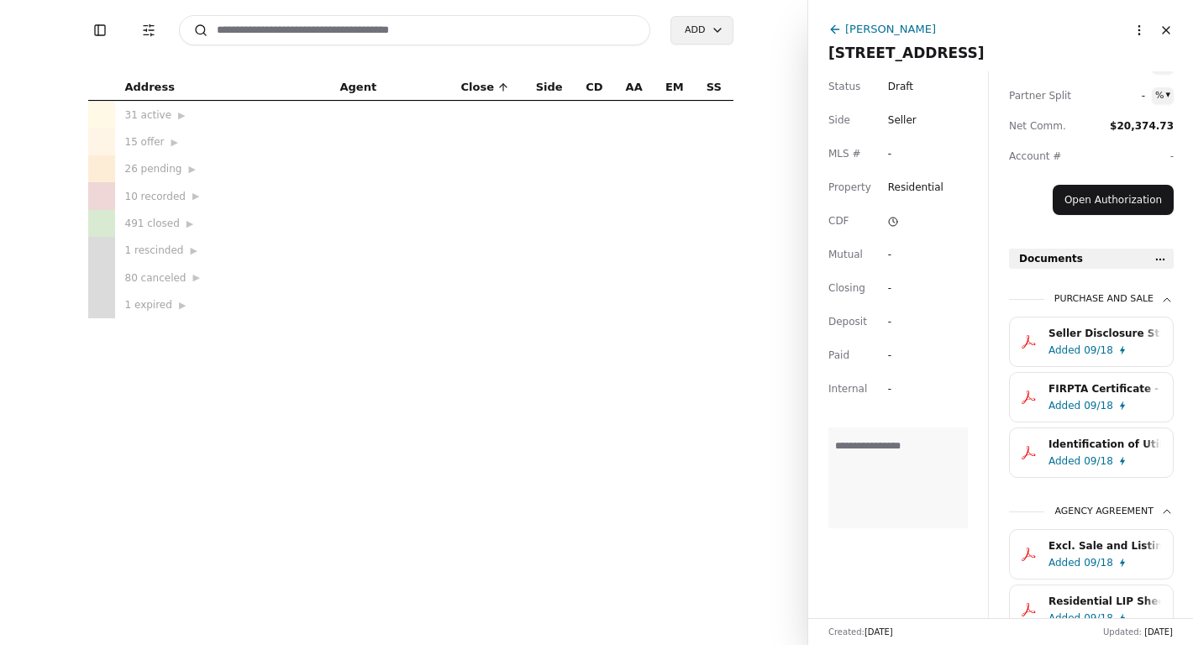
scroll to position [516, 0]
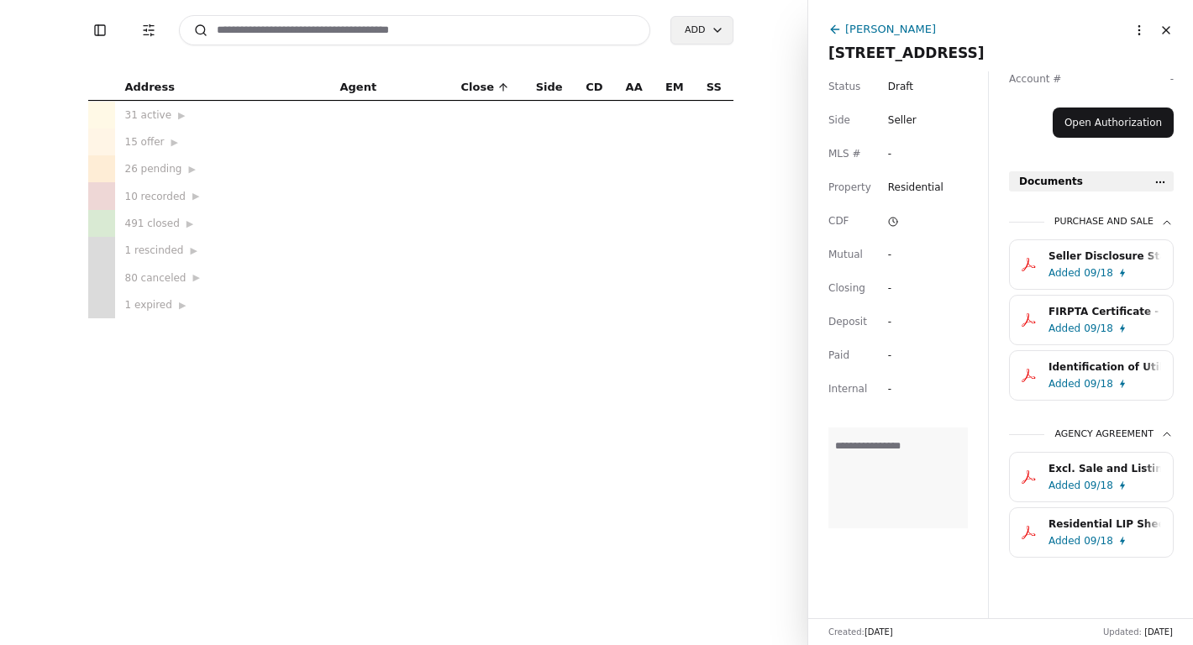
click at [1096, 469] on div "Excl. Sale and Listing Agreement - [STREET_ADDRESS]pdf" at bounding box center [1105, 468] width 113 height 17
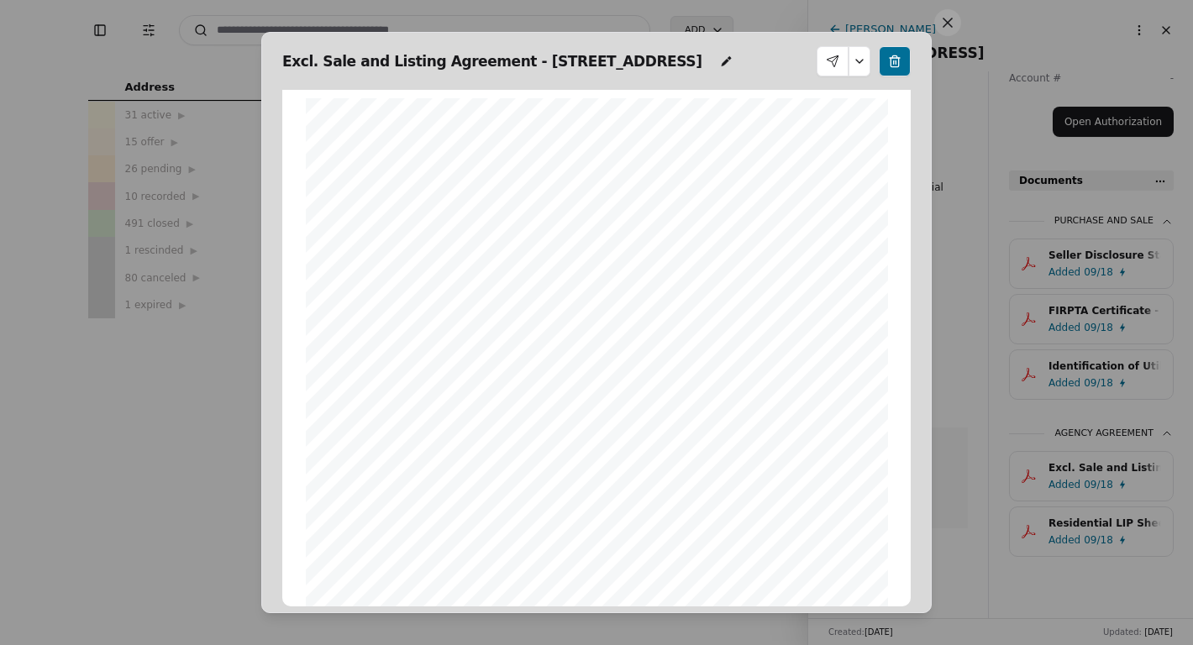
scroll to position [8, 0]
click at [733, 58] on icon at bounding box center [726, 61] width 13 height 13
click at [848, 220] on span "3" at bounding box center [850, 224] width 5 height 8
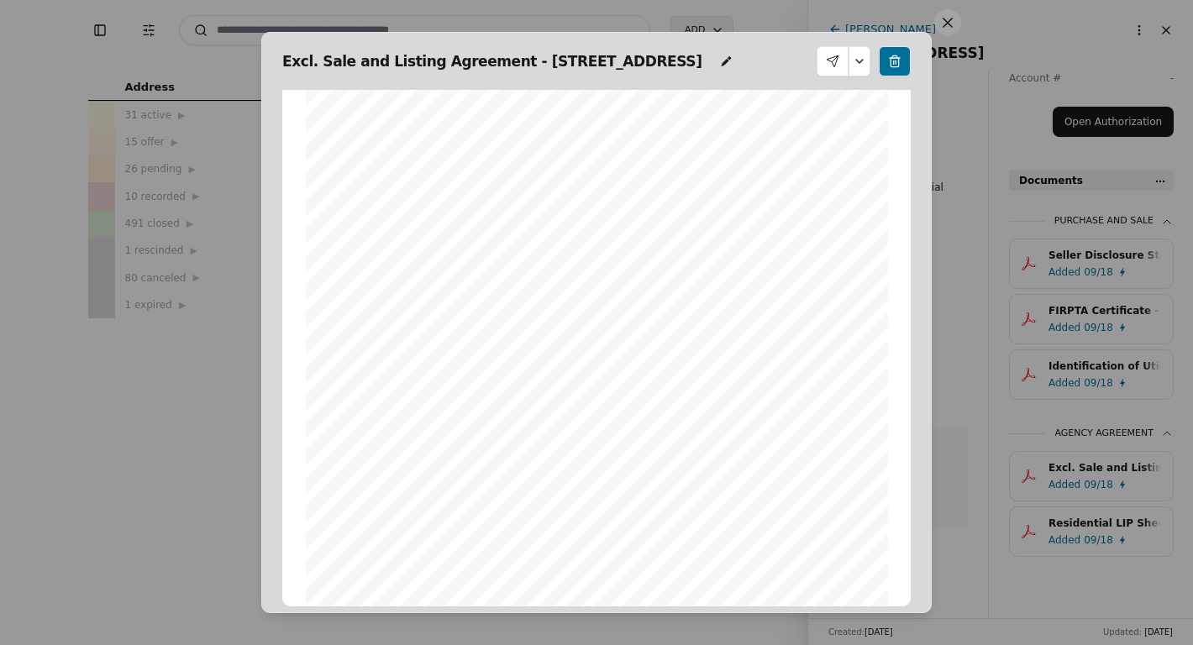
click at [865, 69] on button at bounding box center [860, 61] width 22 height 30
click at [954, 24] on button at bounding box center [947, 22] width 27 height 27
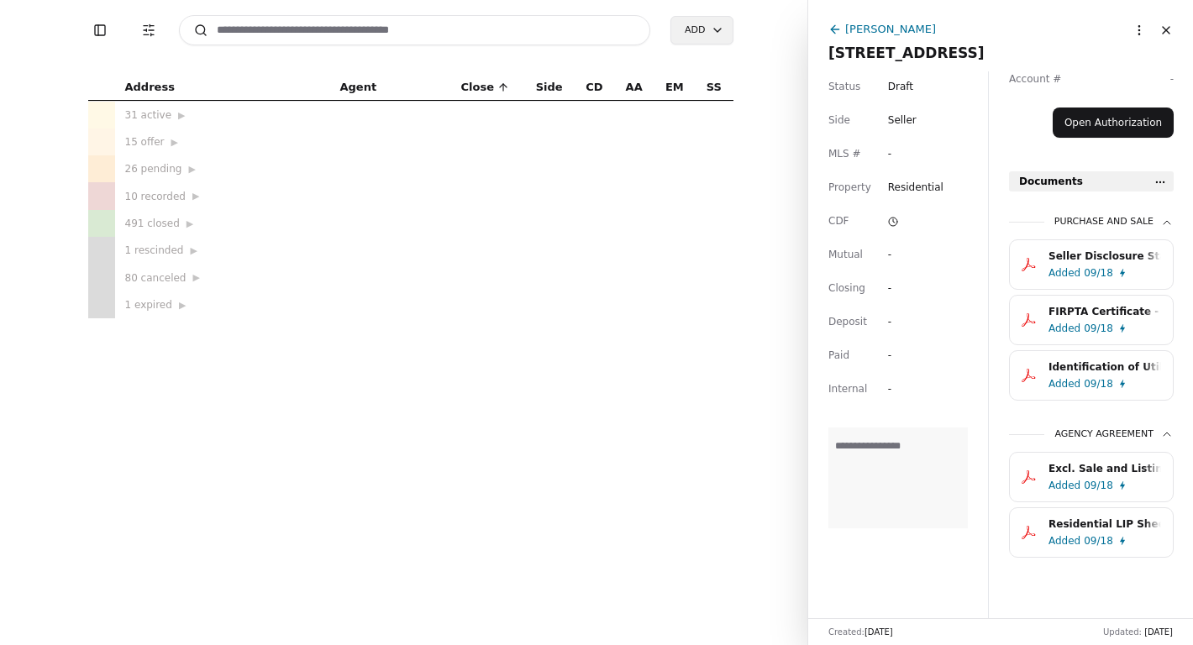
click at [875, 28] on div "[PERSON_NAME]" at bounding box center [890, 29] width 91 height 18
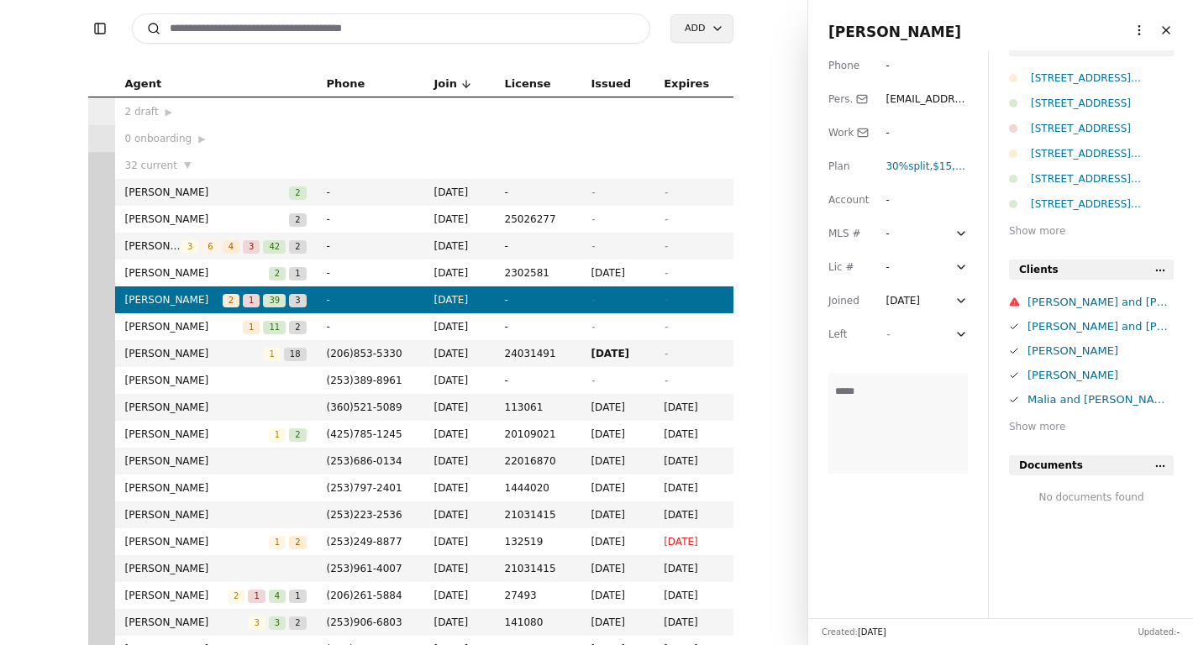
scroll to position [27, 0]
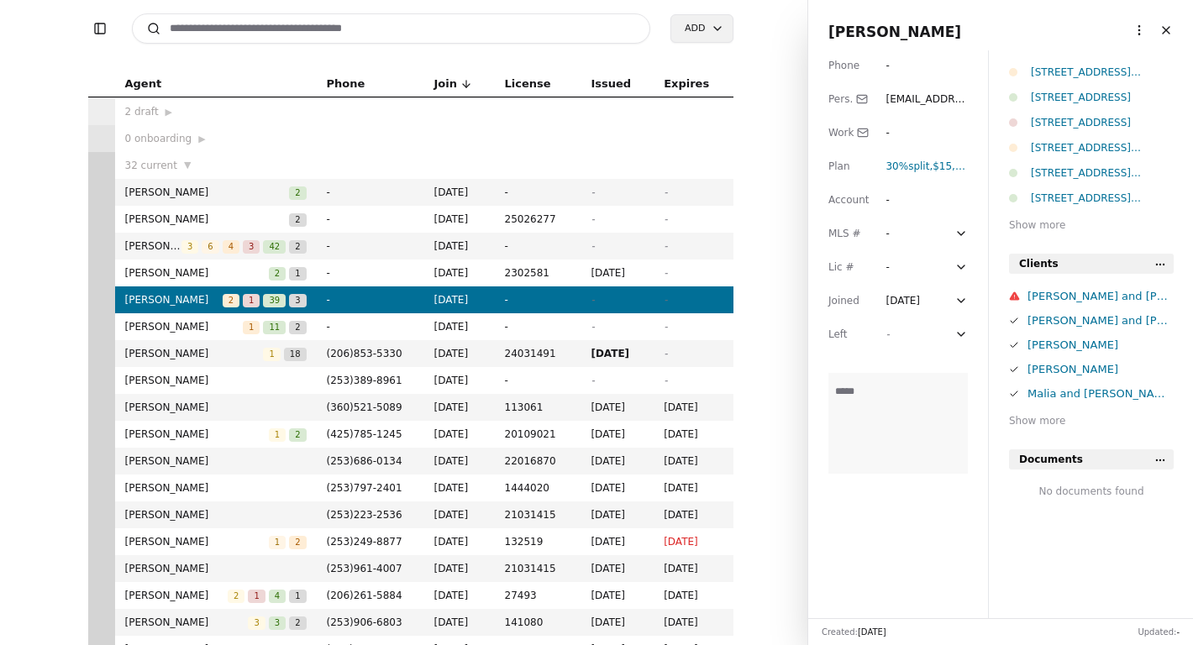
click at [141, 293] on span "[PERSON_NAME]" at bounding box center [173, 300] width 97 height 17
click at [134, 115] on div "2 draft ▶" at bounding box center [215, 111] width 181 height 17
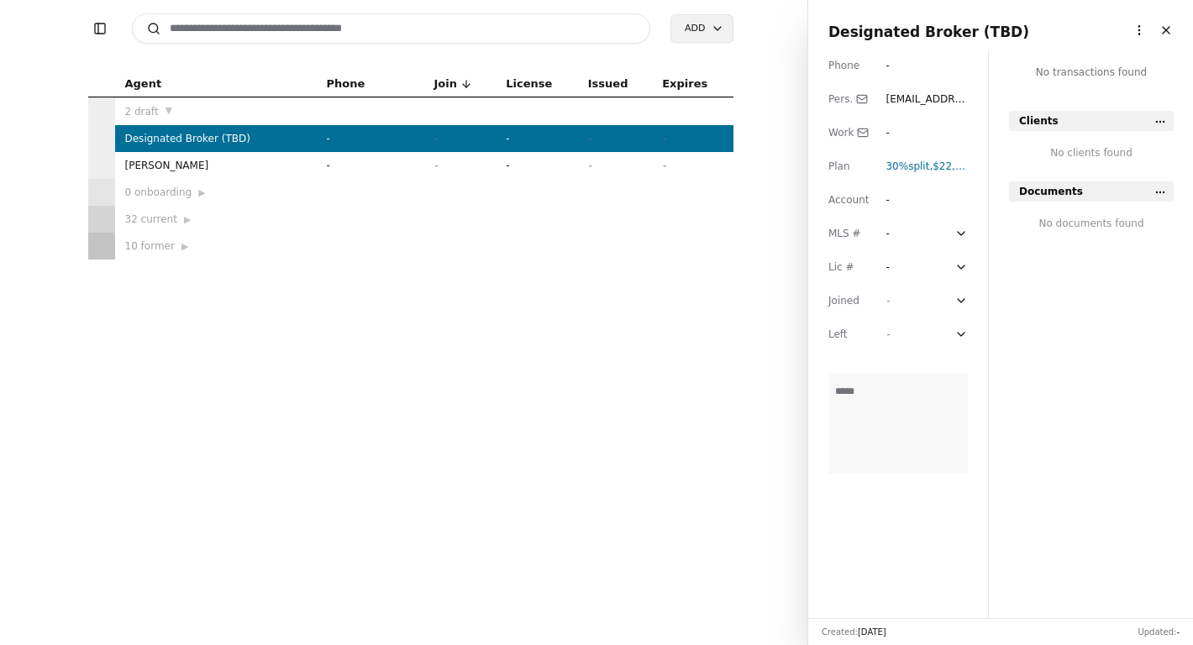
click at [176, 163] on span "[PERSON_NAME]" at bounding box center [215, 165] width 181 height 17
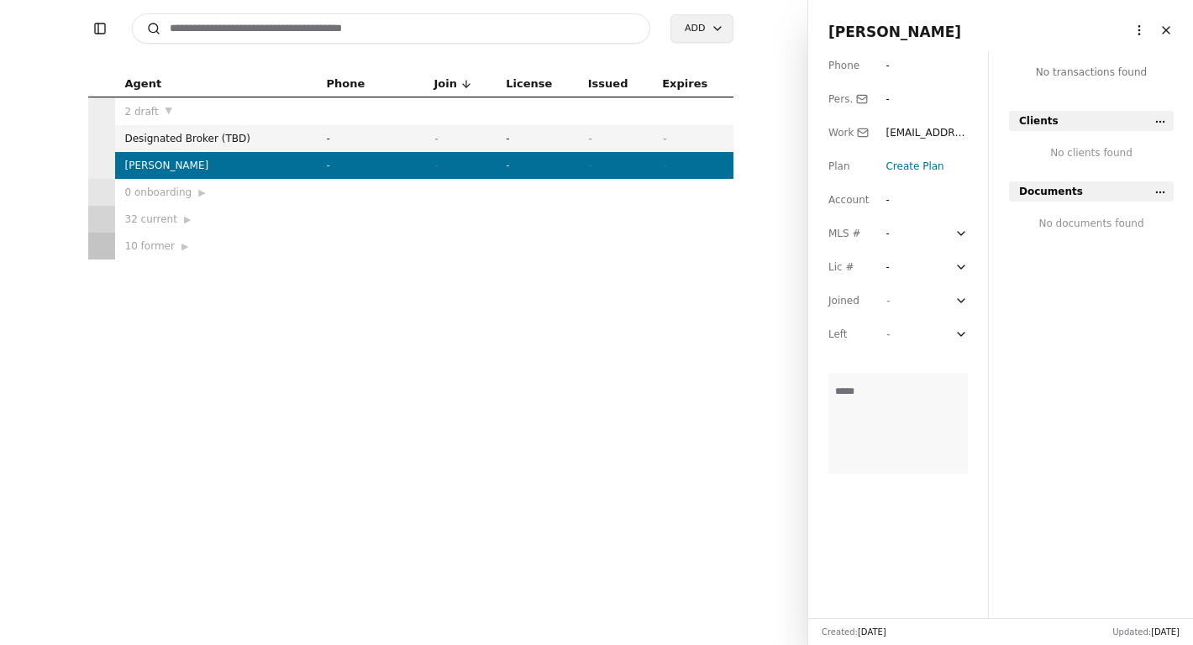
click at [181, 137] on span "Designated Broker (TBD)" at bounding box center [215, 138] width 181 height 17
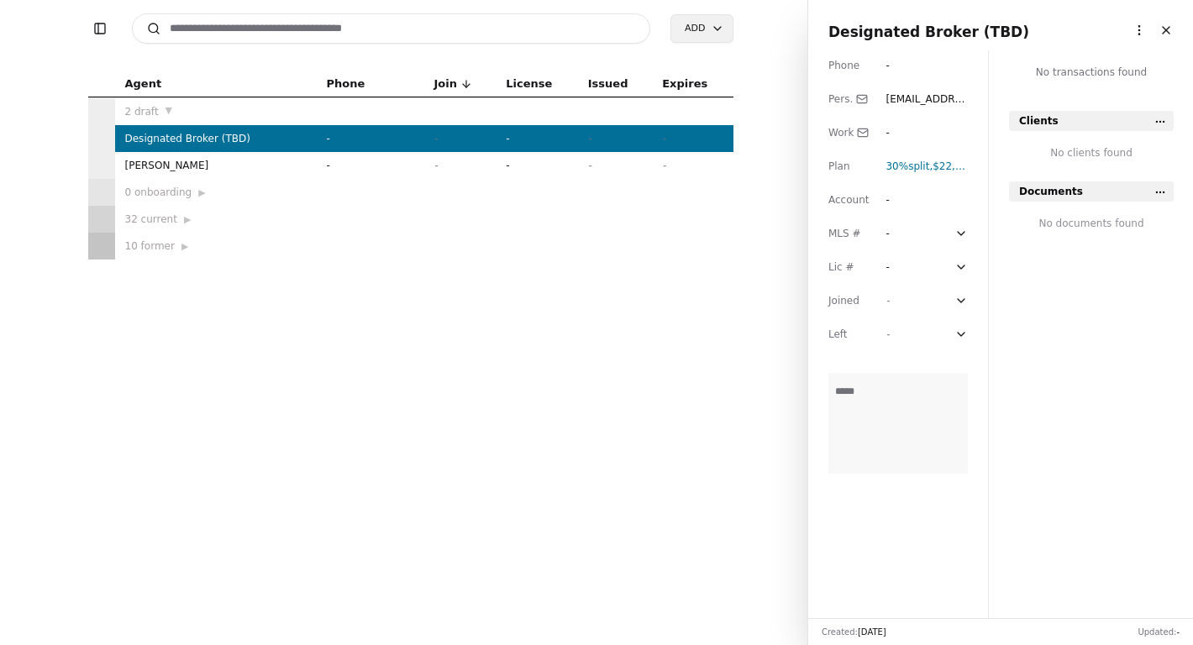
click at [103, 27] on button "Toggle Sidebar" at bounding box center [100, 29] width 24 height 24
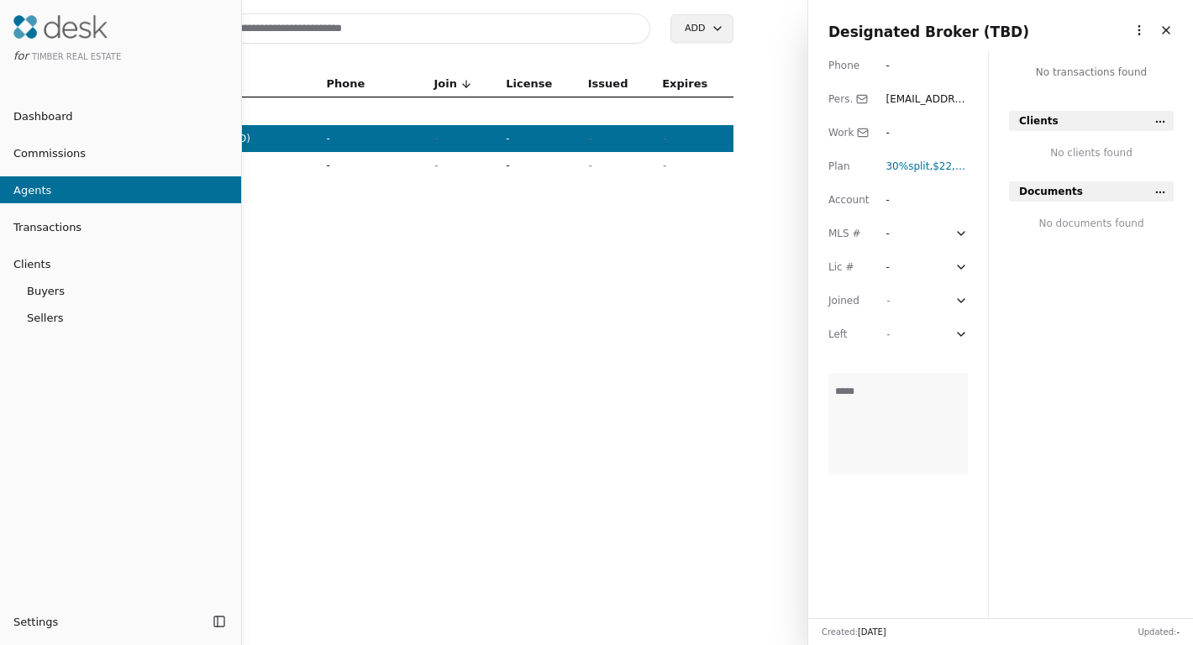
click at [66, 148] on span "Commissions" at bounding box center [43, 154] width 86 height 18
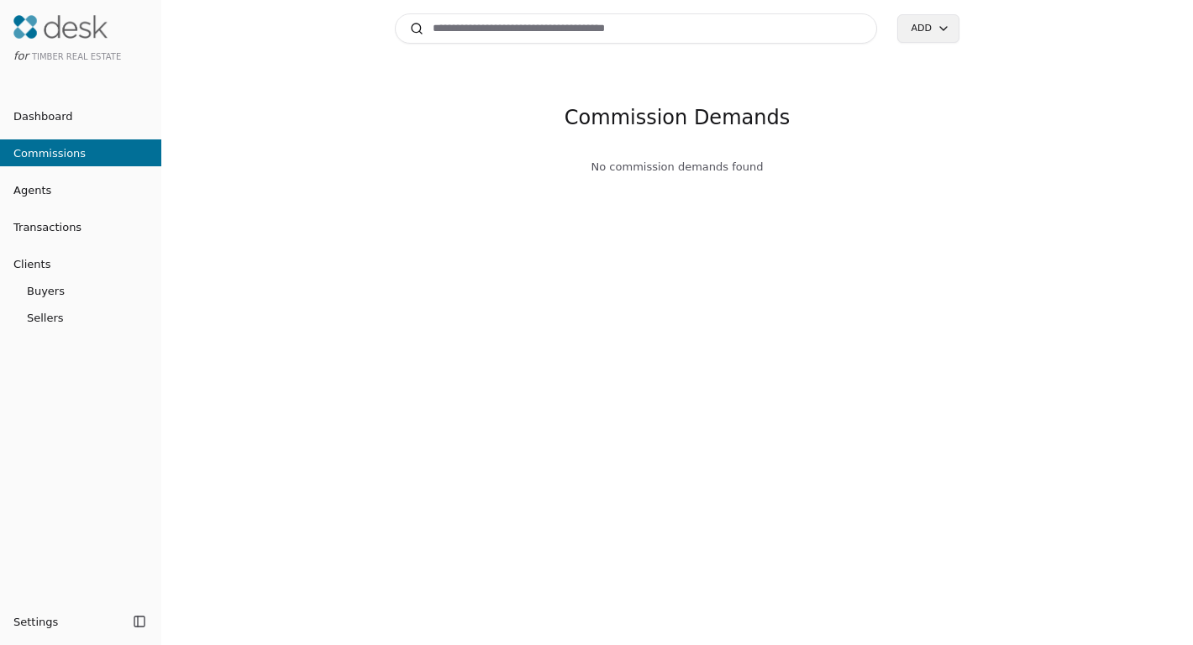
click at [66, 227] on span "Transactions" at bounding box center [40, 227] width 81 height 18
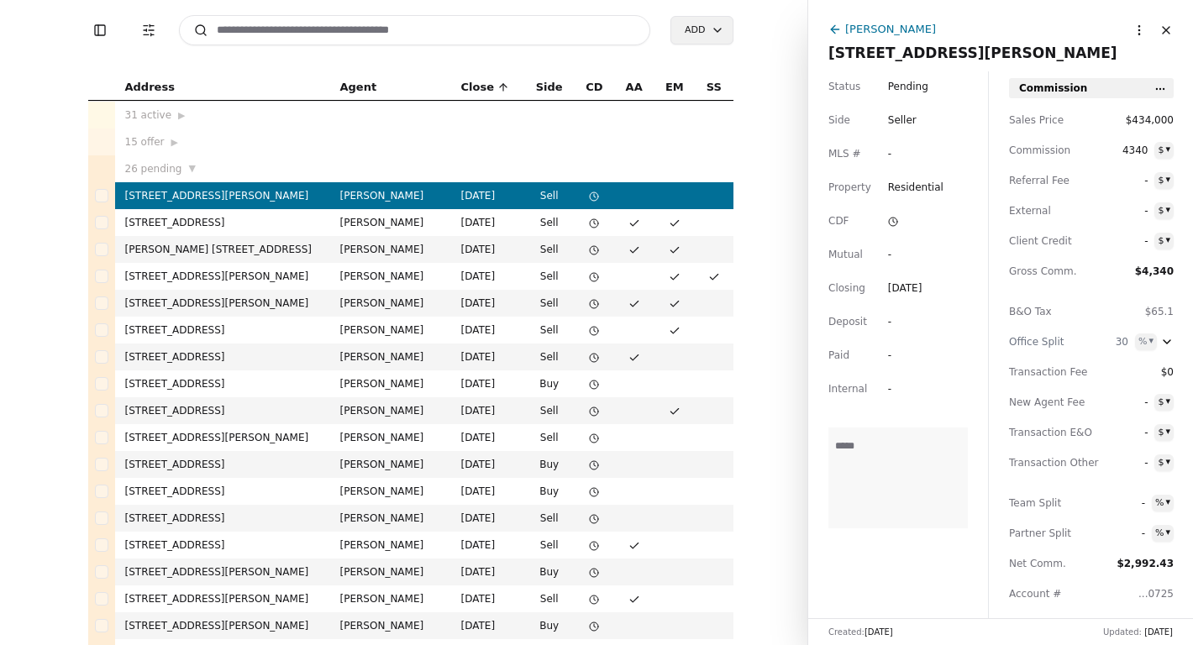
click at [302, 31] on input at bounding box center [415, 30] width 472 height 30
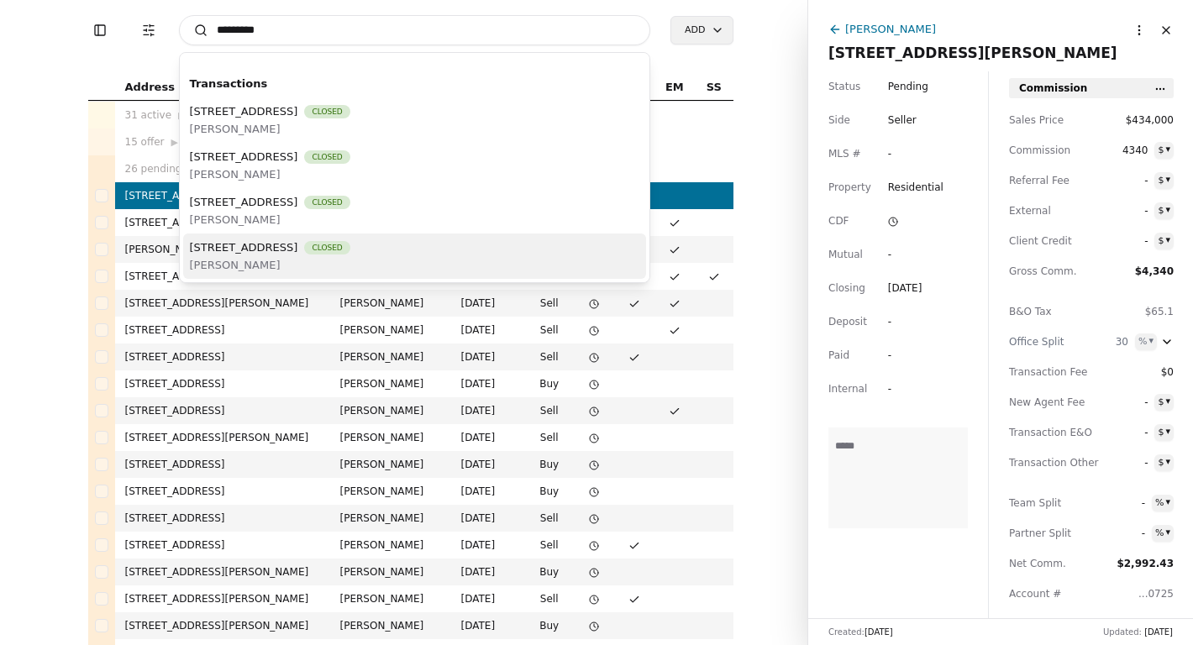
type input "*********"
